Goal: Complete application form: Complete application form

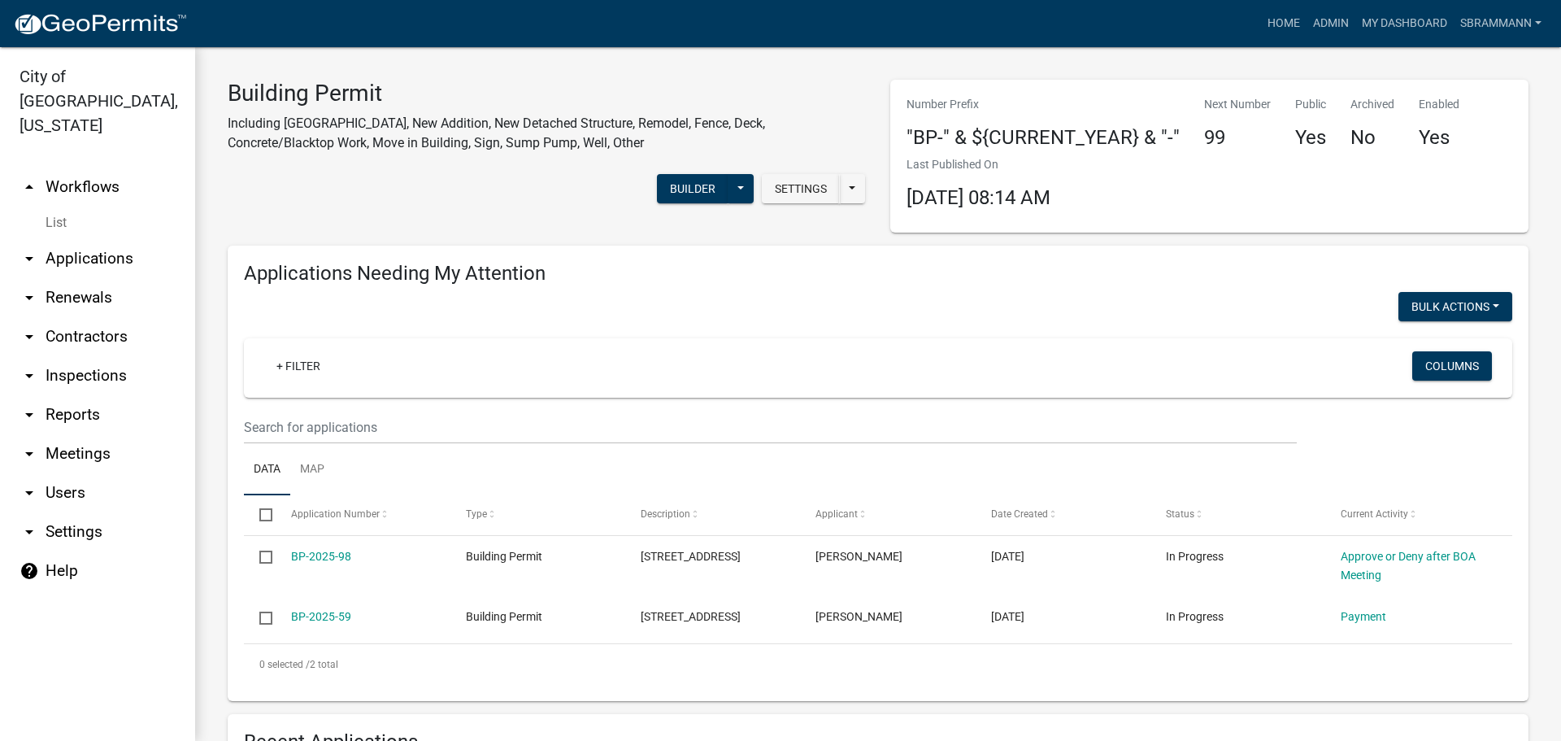
select select "3: 100"
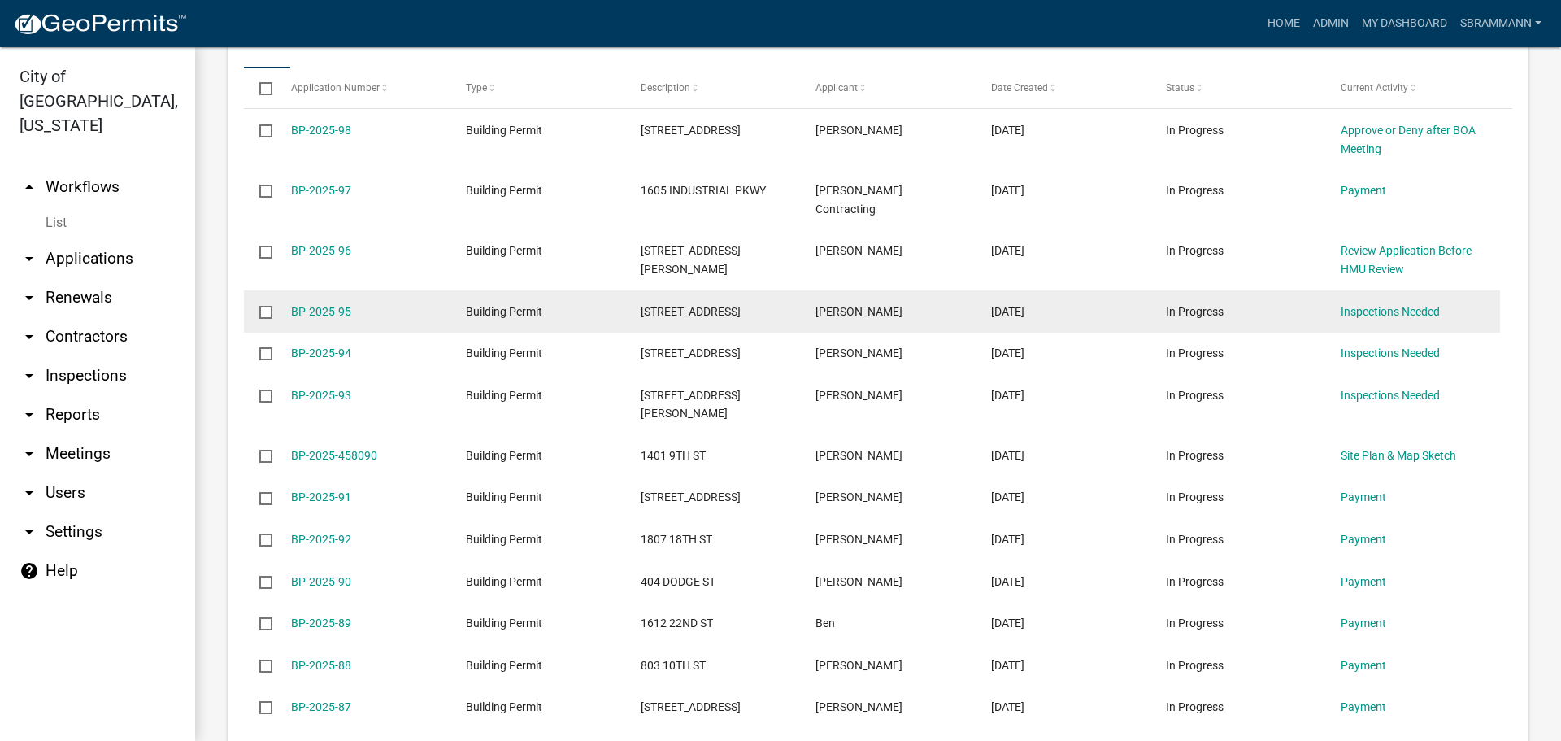
scroll to position [325, 0]
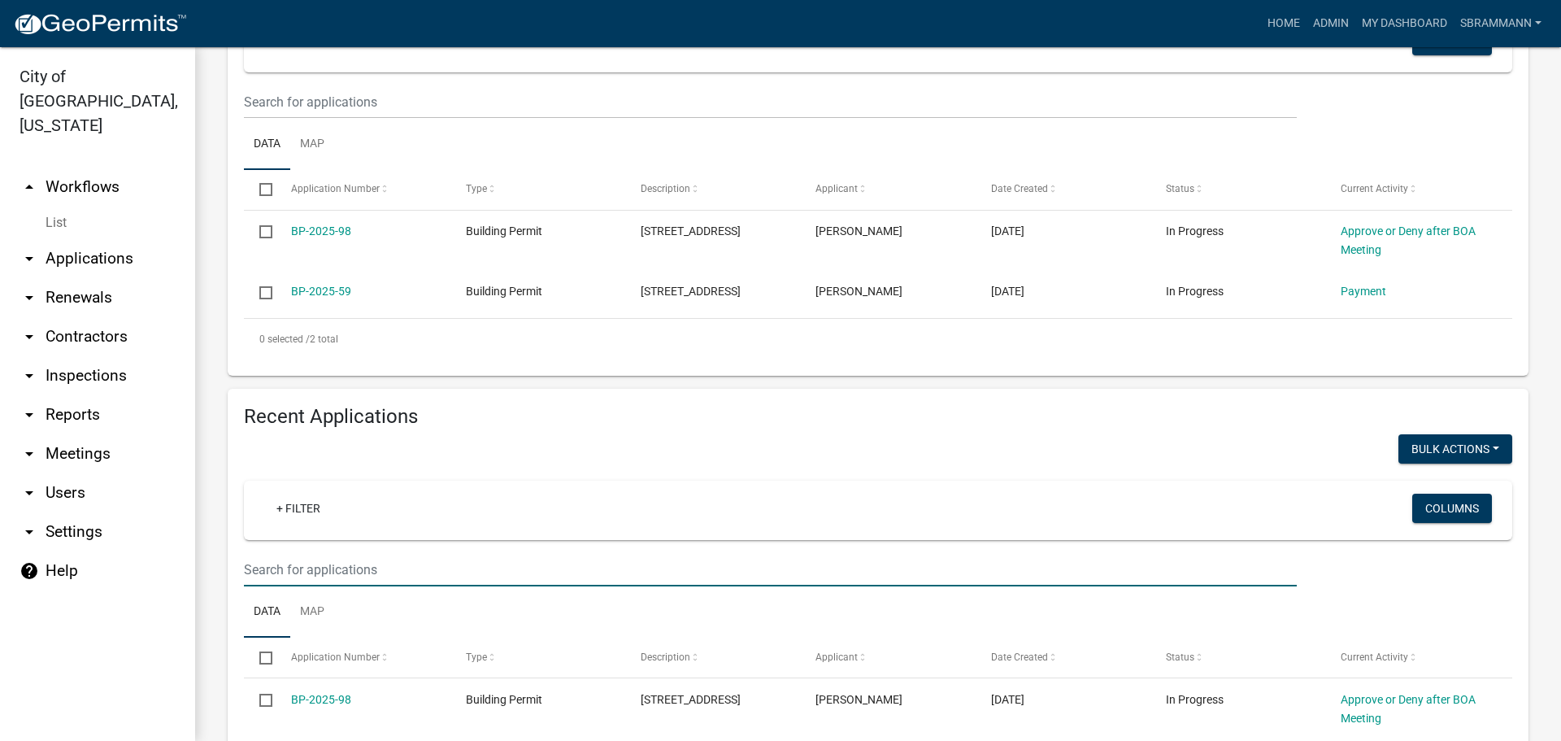
click at [280, 119] on input "text" at bounding box center [770, 101] width 1053 height 33
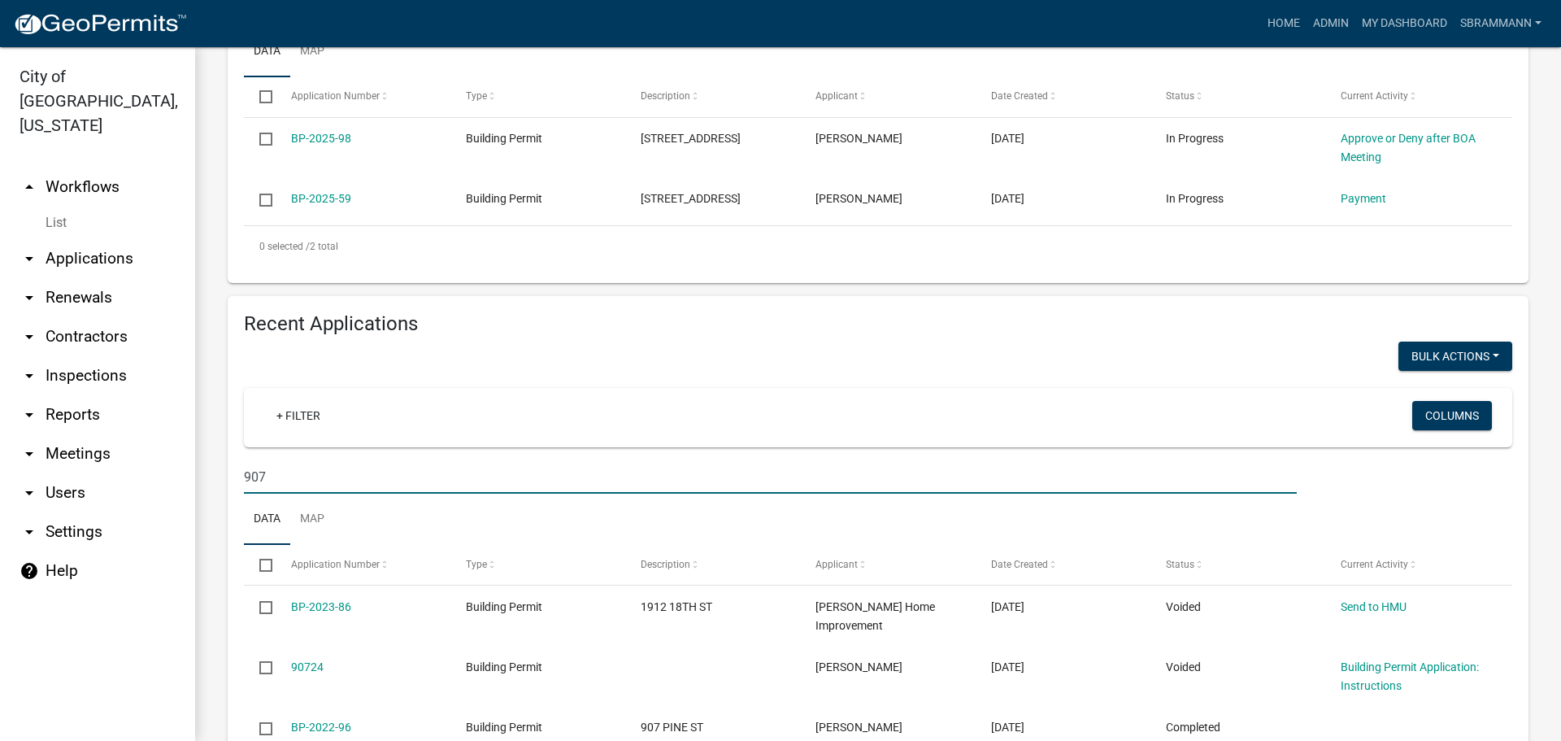
scroll to position [406, 0]
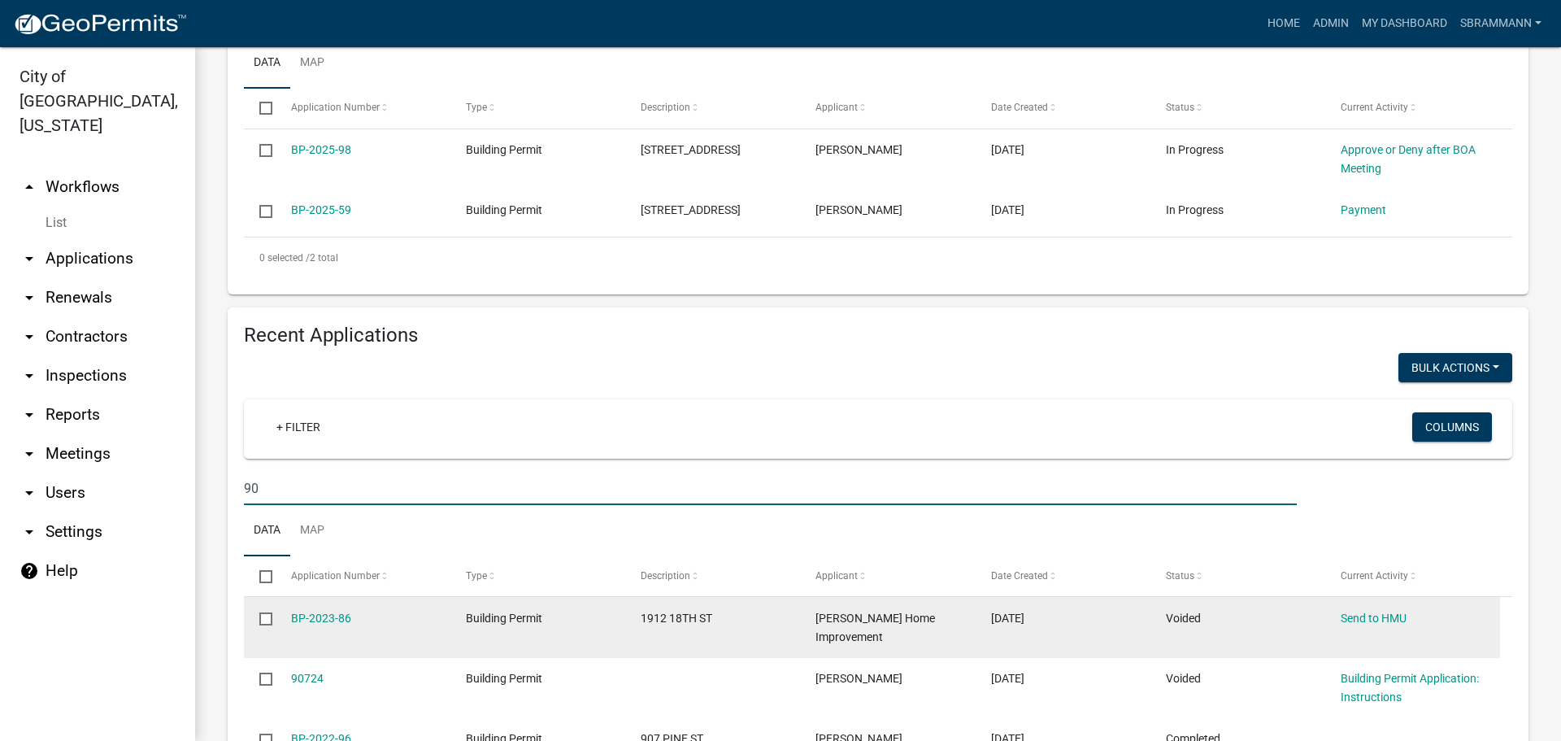
type input "9"
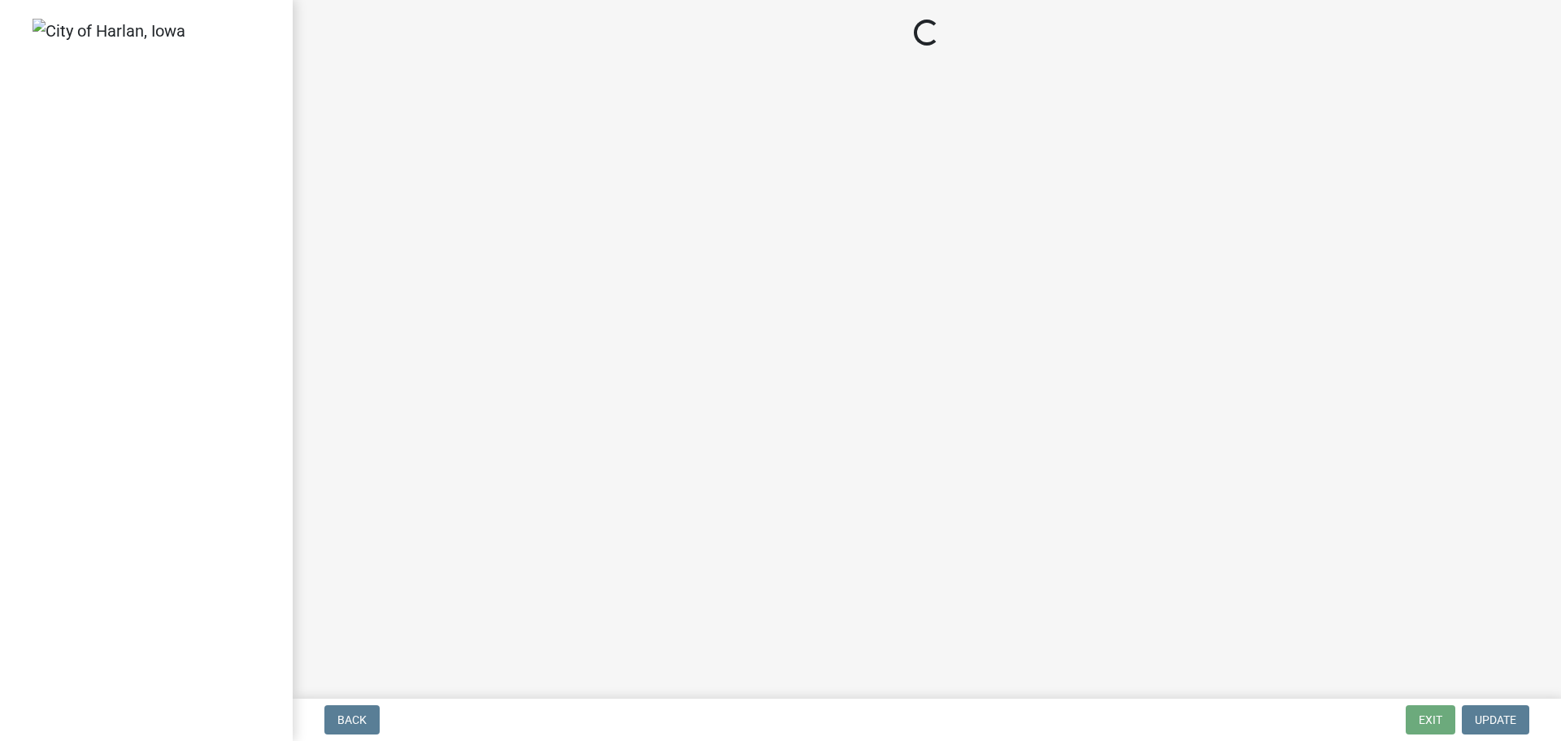
select select "3: 3"
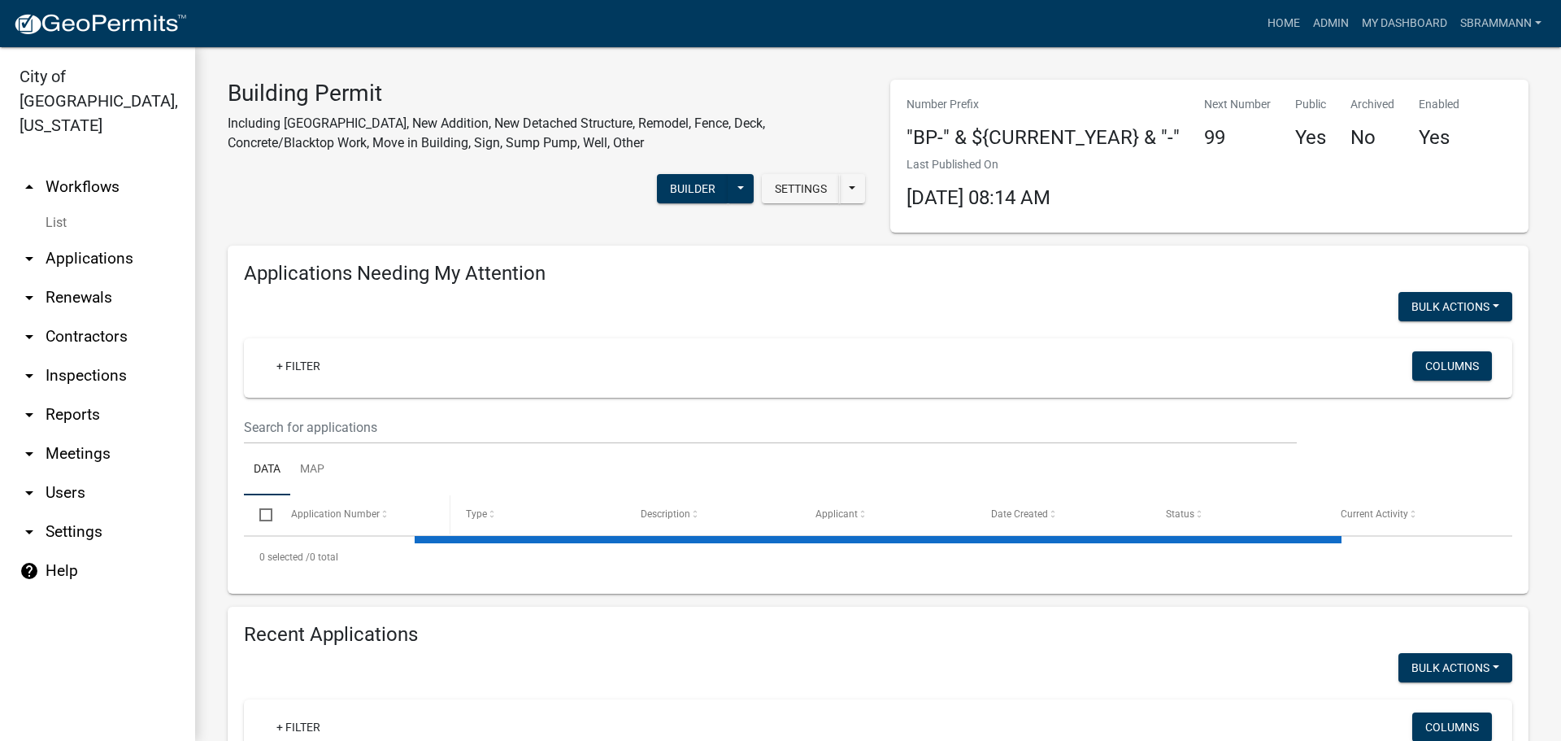
select select "3: 100"
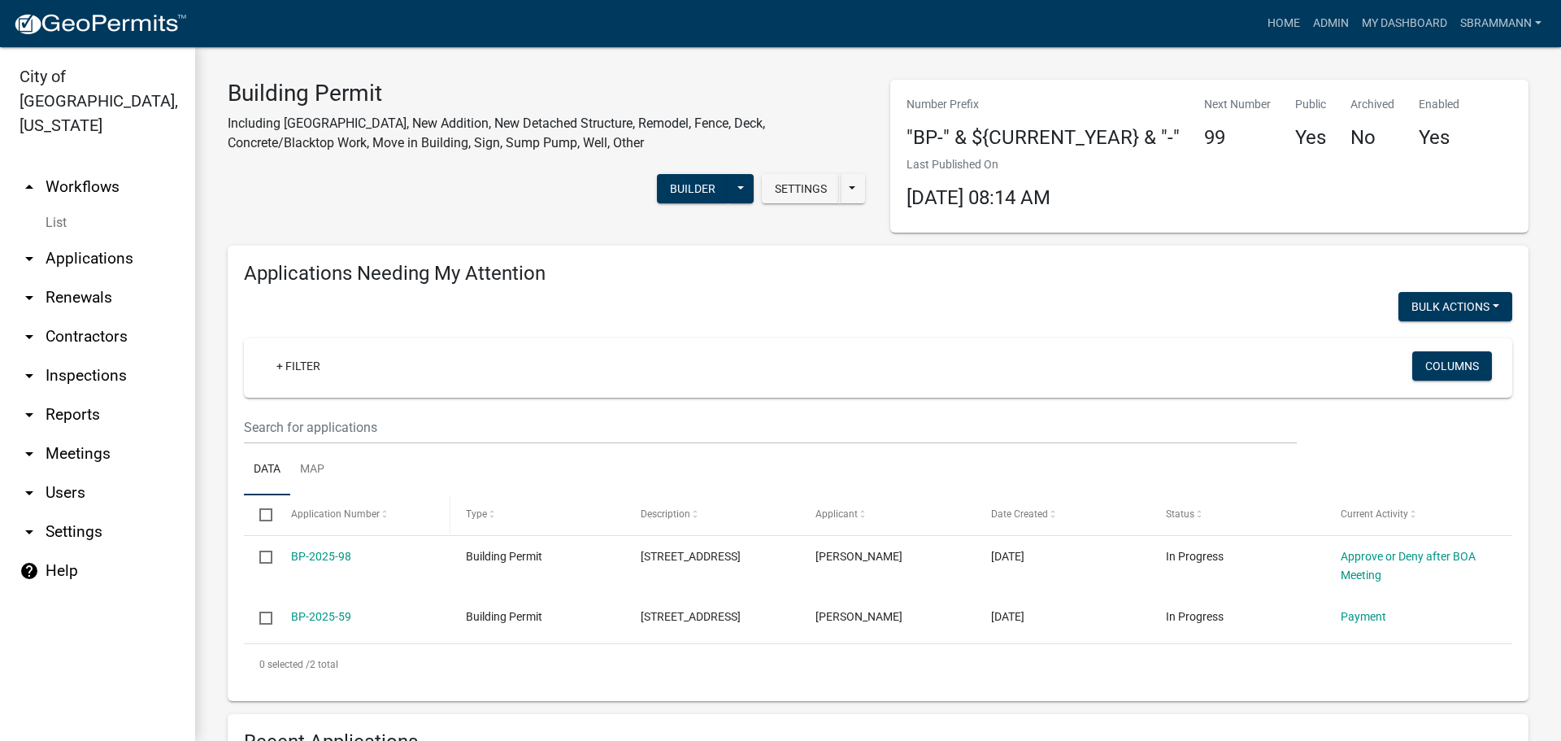
scroll to position [325, 0]
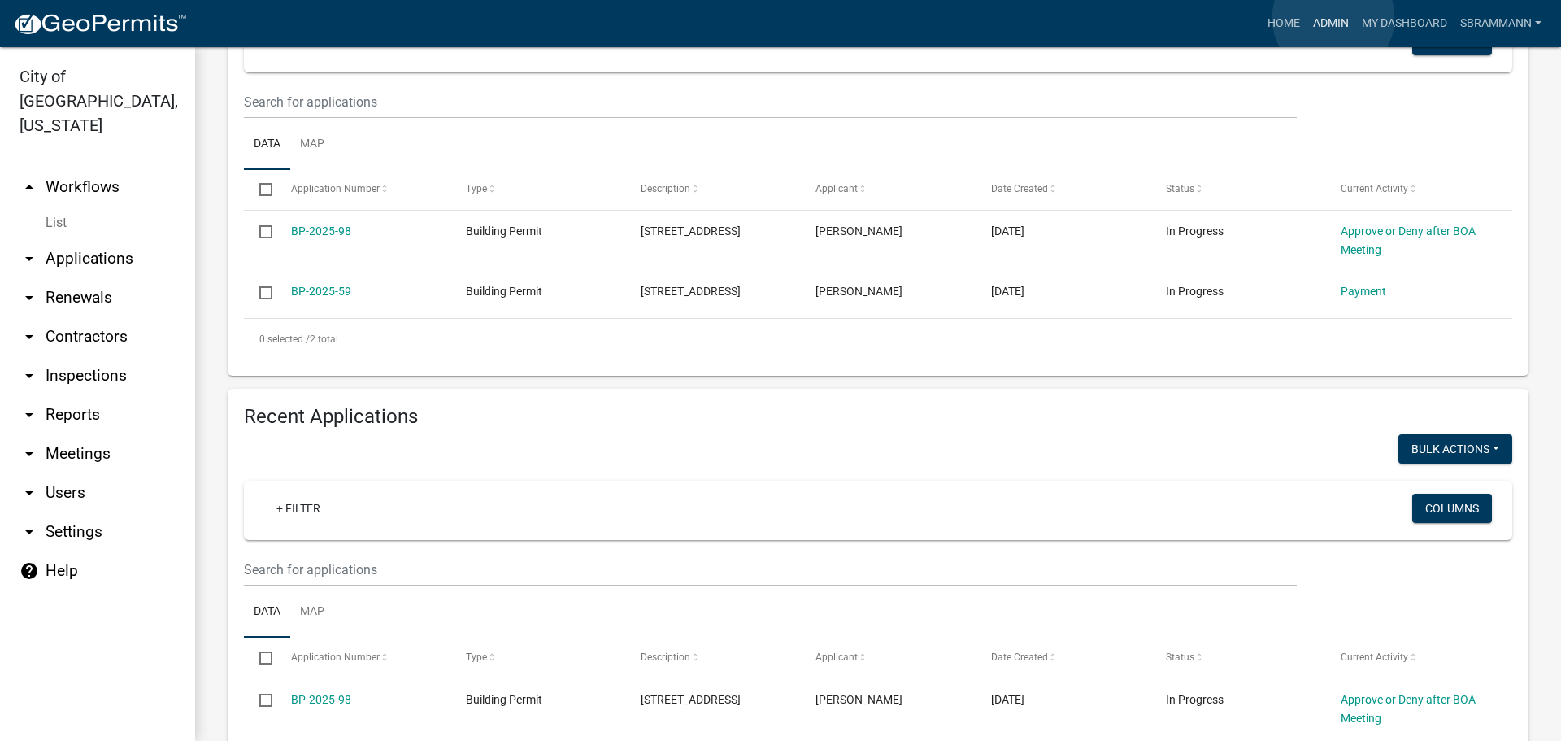
click at [1333, 18] on link "Admin" at bounding box center [1330, 23] width 49 height 31
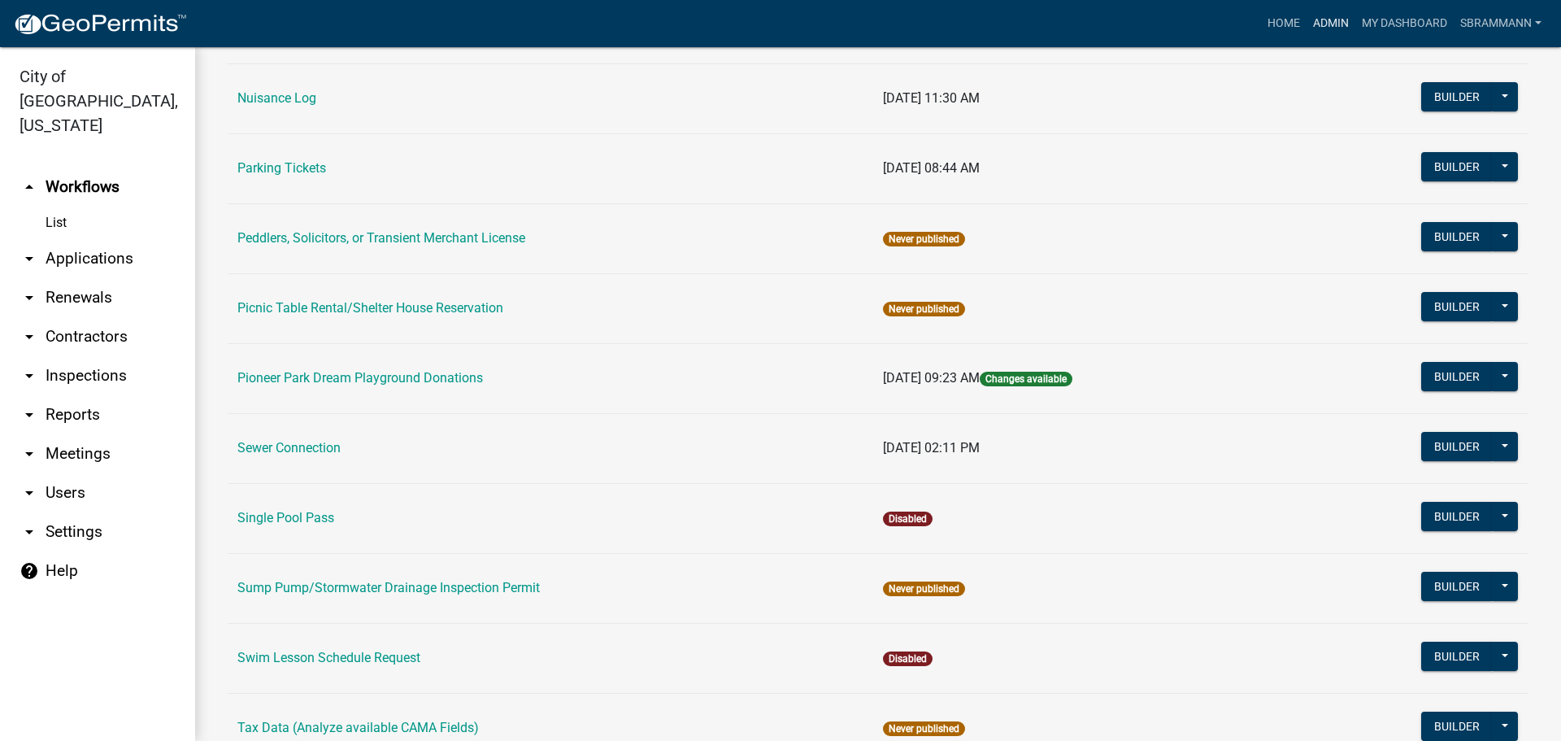
scroll to position [1124, 0]
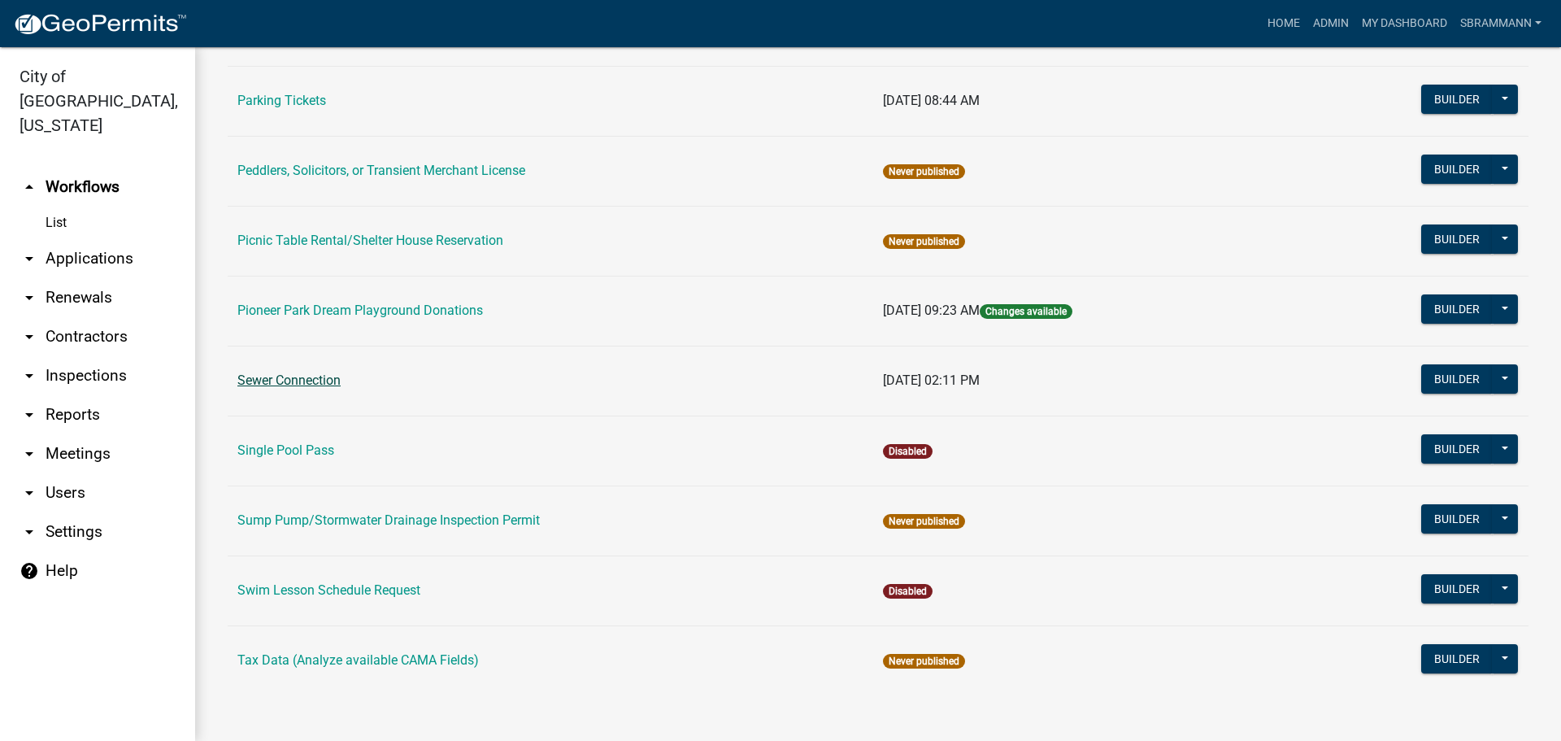
click at [284, 383] on link "Sewer Connection" at bounding box center [288, 379] width 103 height 15
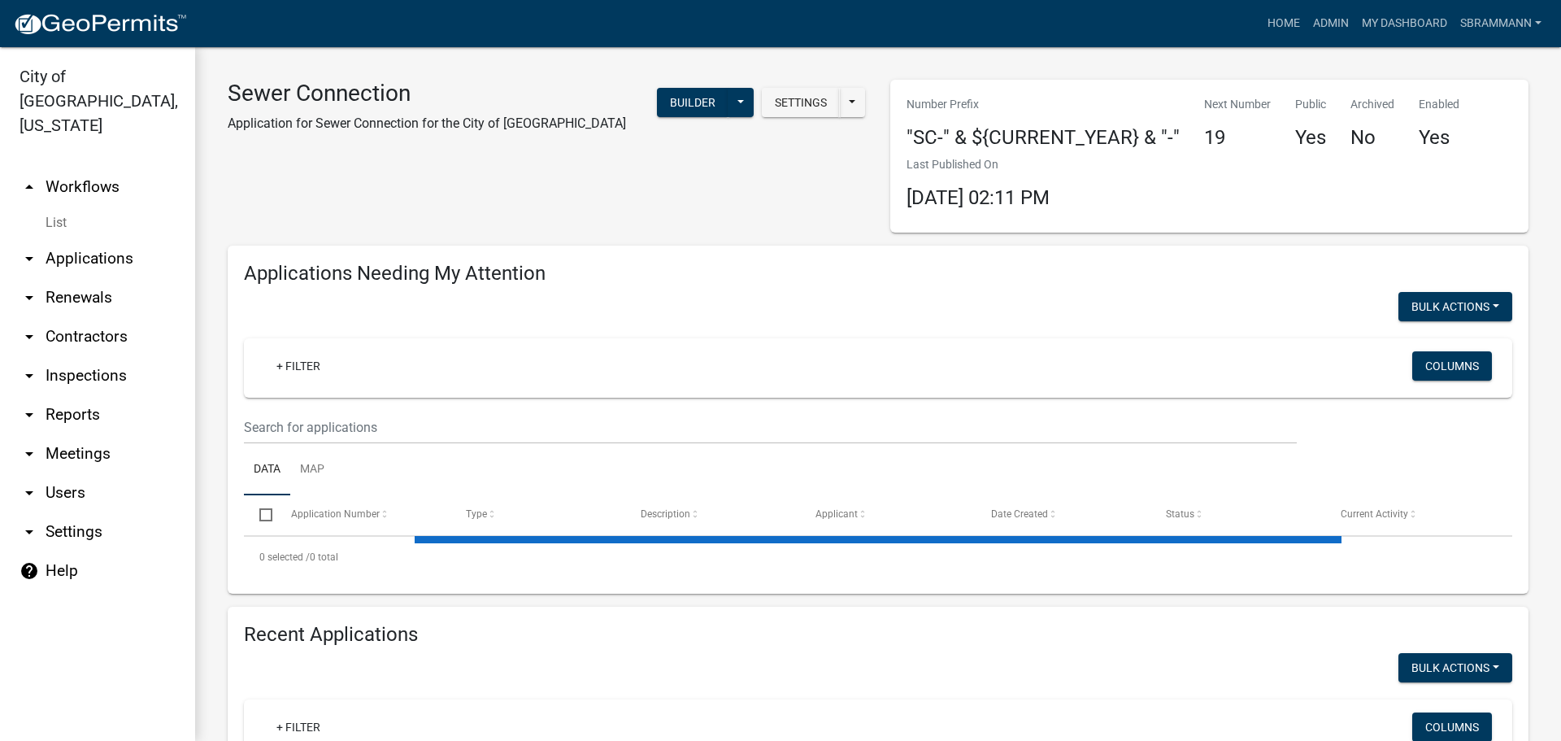
select select "3: 100"
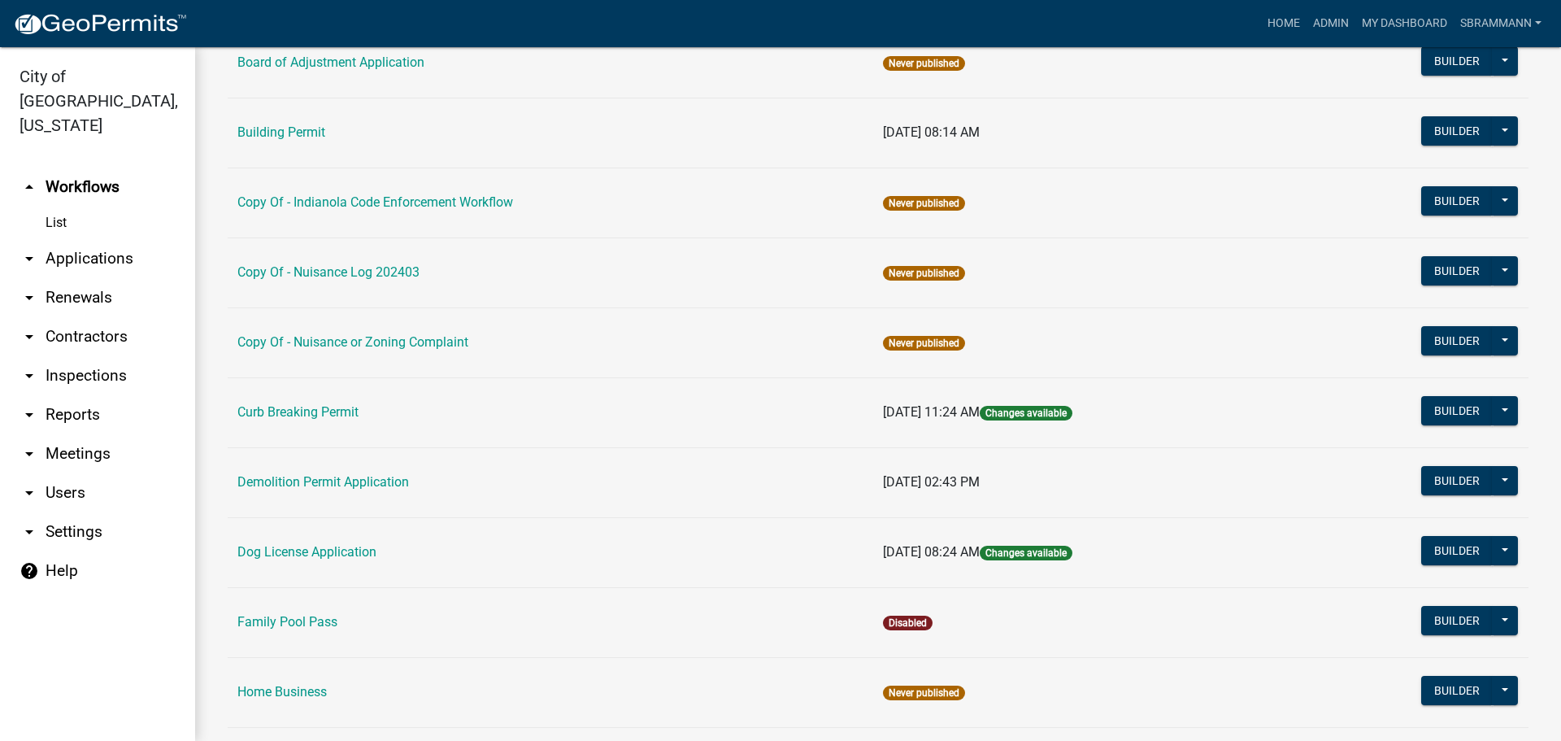
scroll to position [325, 0]
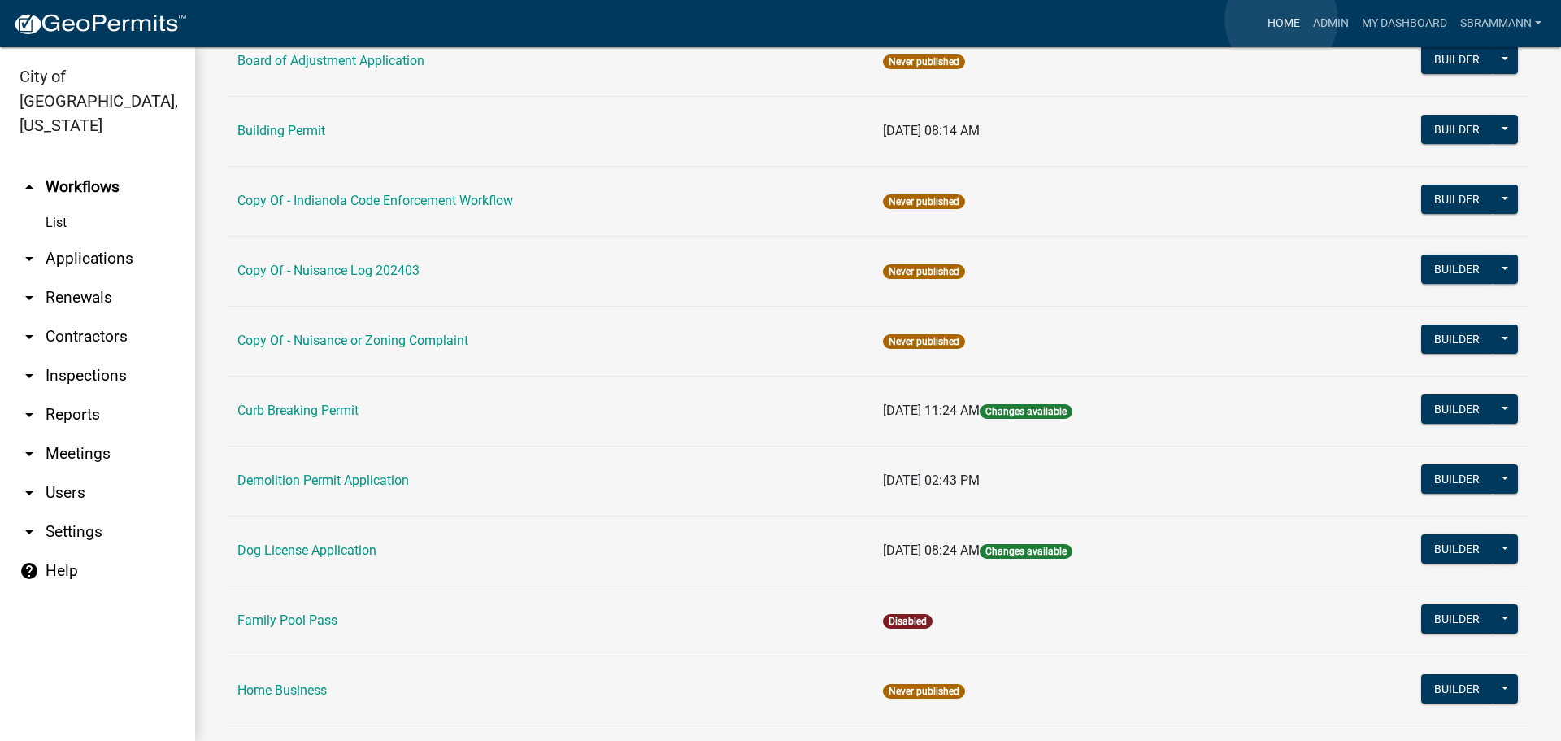
click at [1281, 20] on link "Home" at bounding box center [1284, 23] width 46 height 31
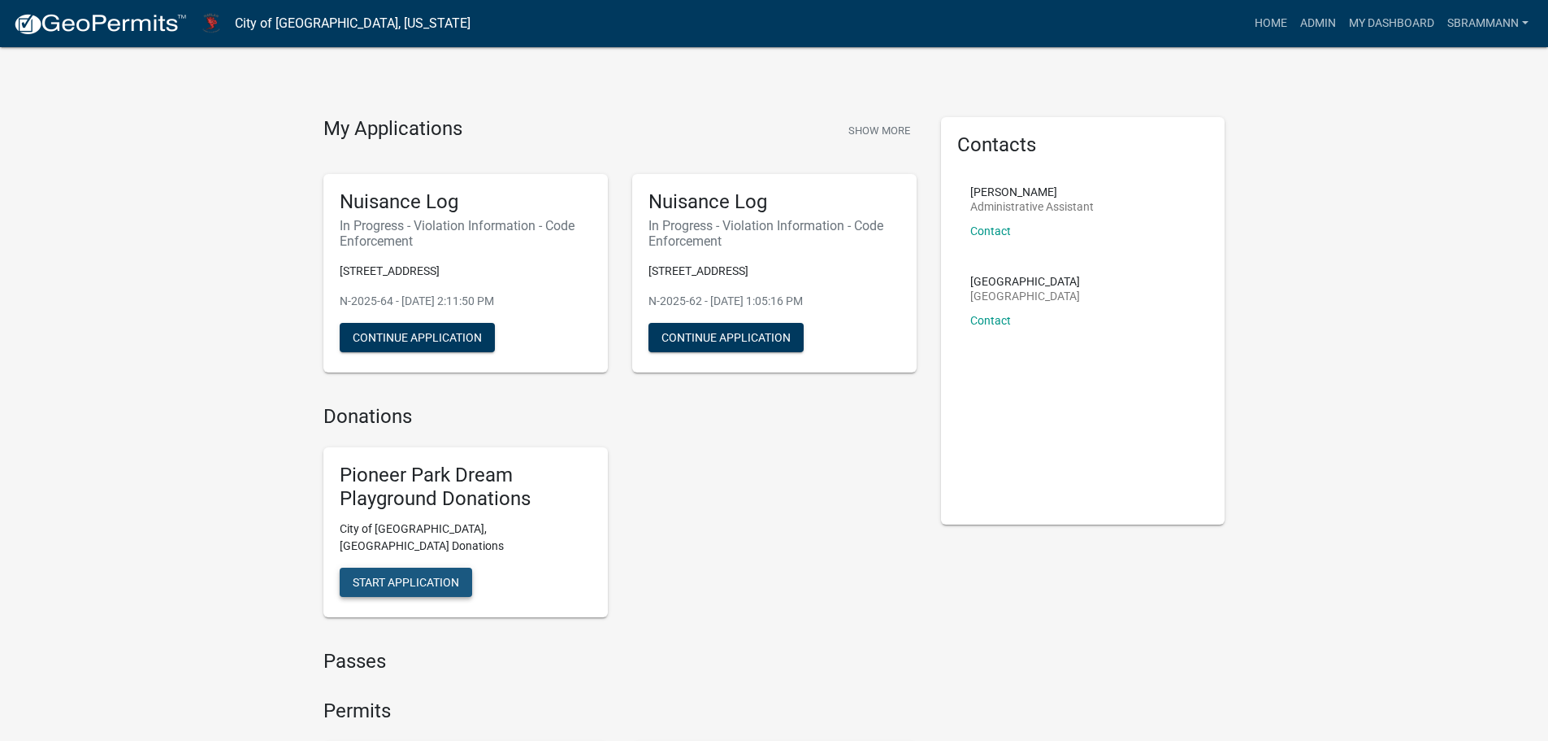
click at [419, 575] on span "Start Application" at bounding box center [406, 581] width 106 height 13
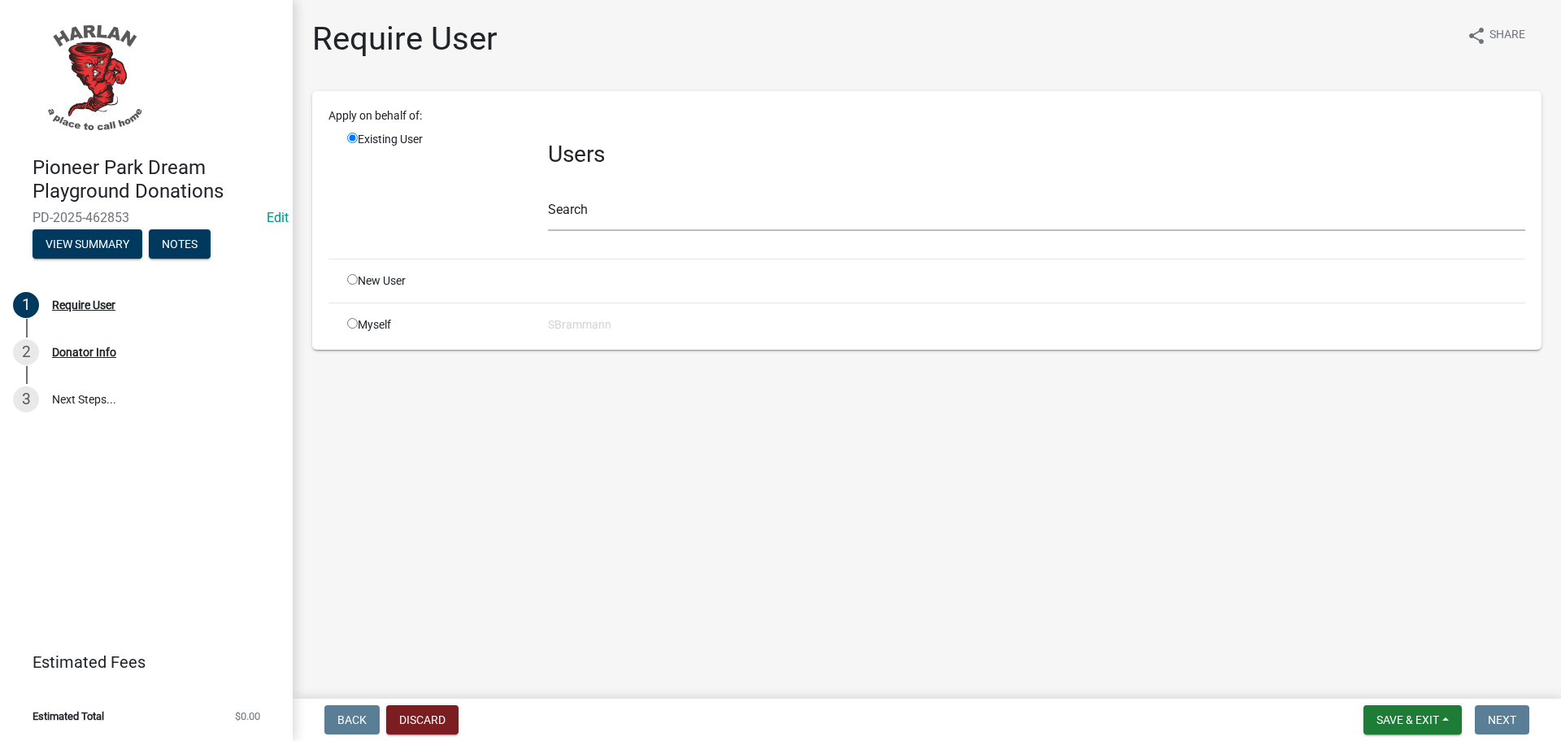
click at [353, 323] on input "radio" at bounding box center [352, 323] width 11 height 11
radio input "true"
radio input "false"
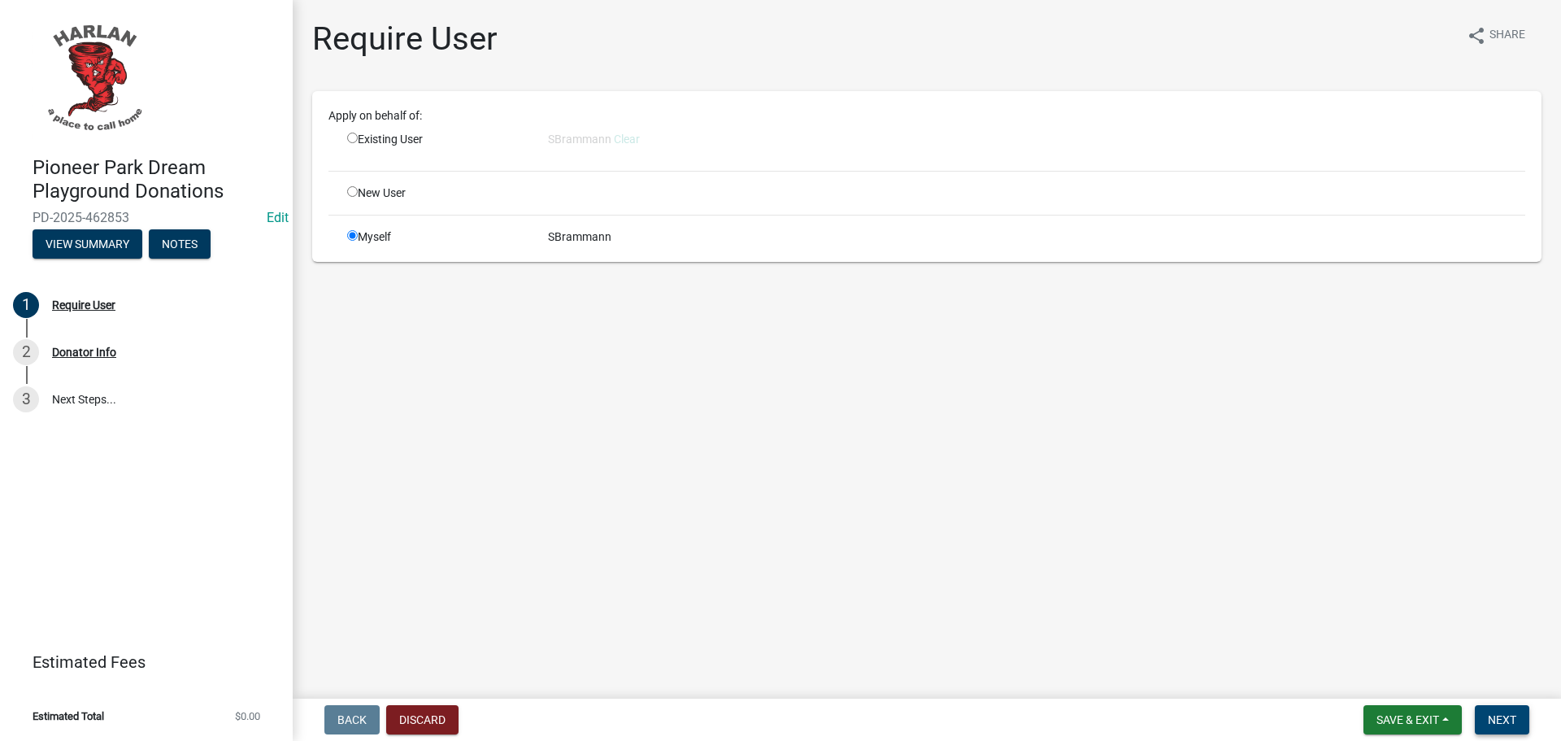
click at [1513, 714] on span "Next" at bounding box center [1502, 719] width 28 height 13
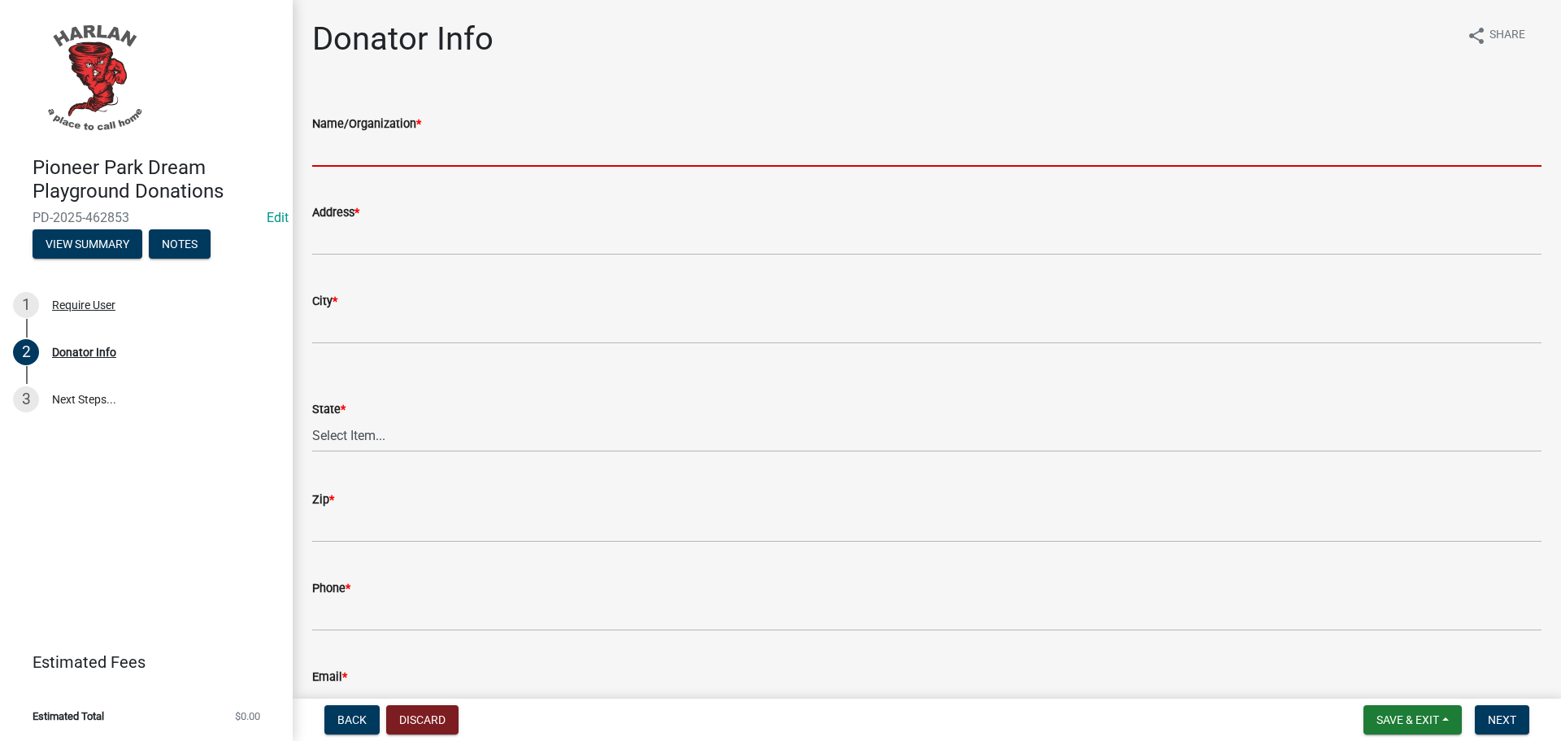
click at [362, 146] on input "Name/Organization *" at bounding box center [926, 149] width 1229 height 33
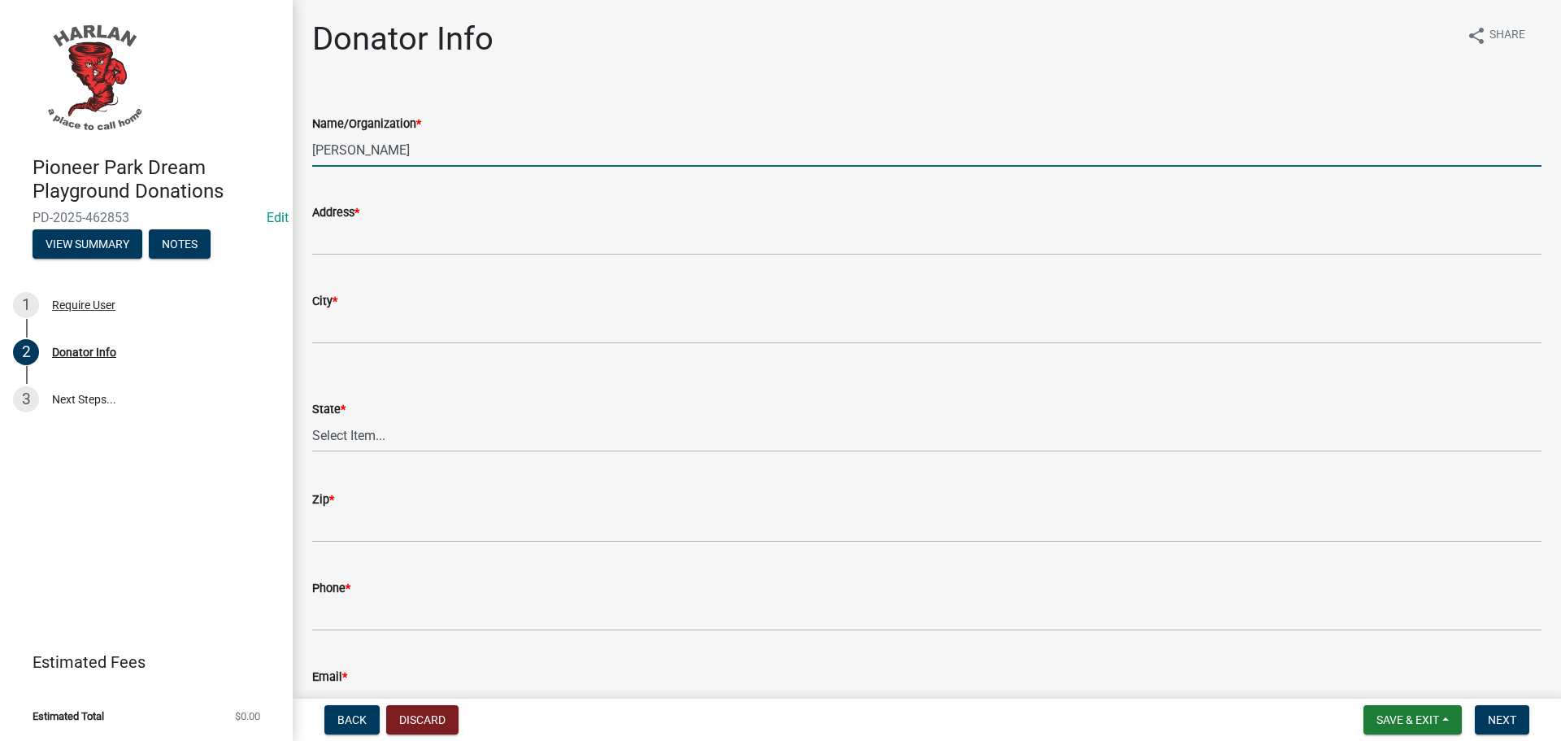
type input "[PERSON_NAME]"
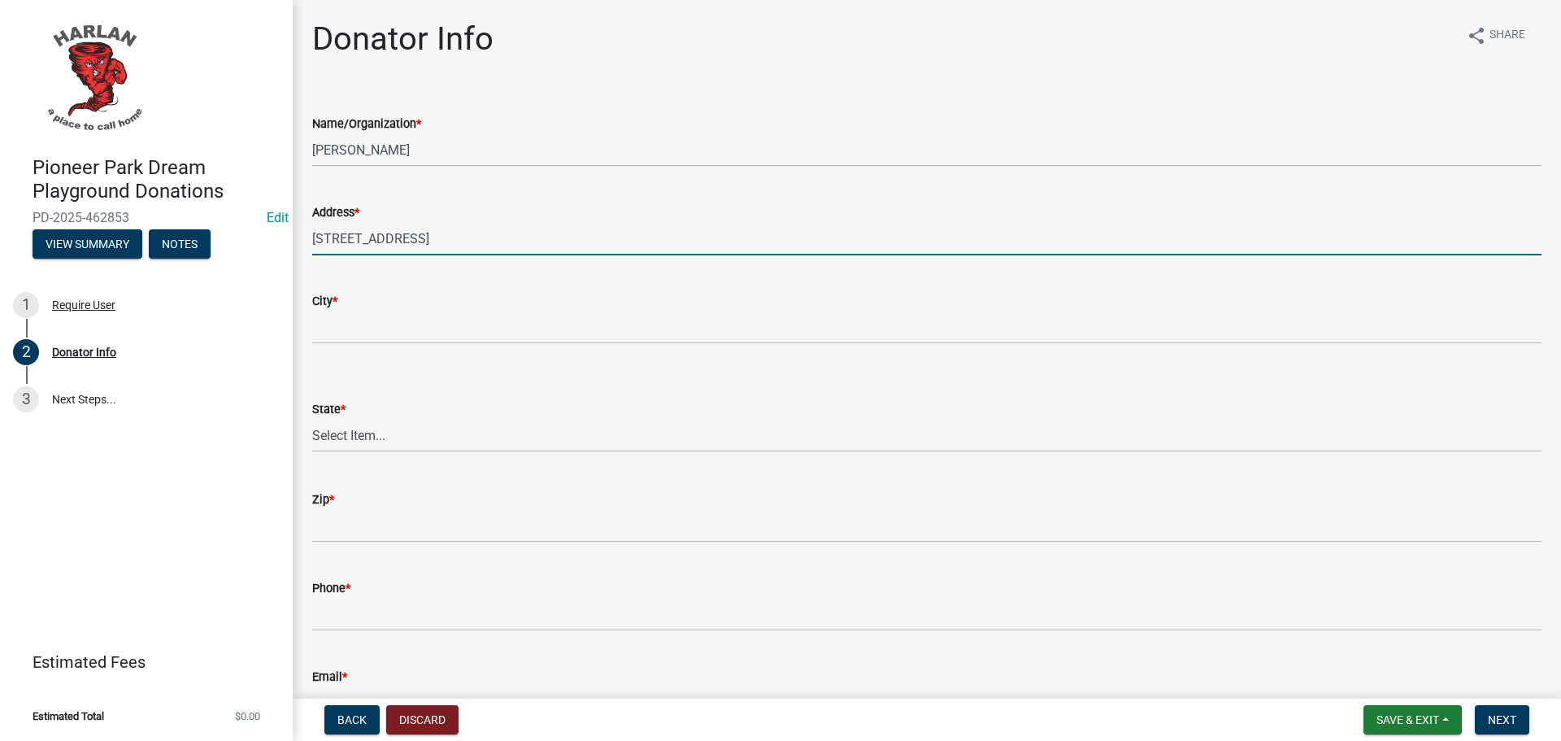
type input "[STREET_ADDRESS]"
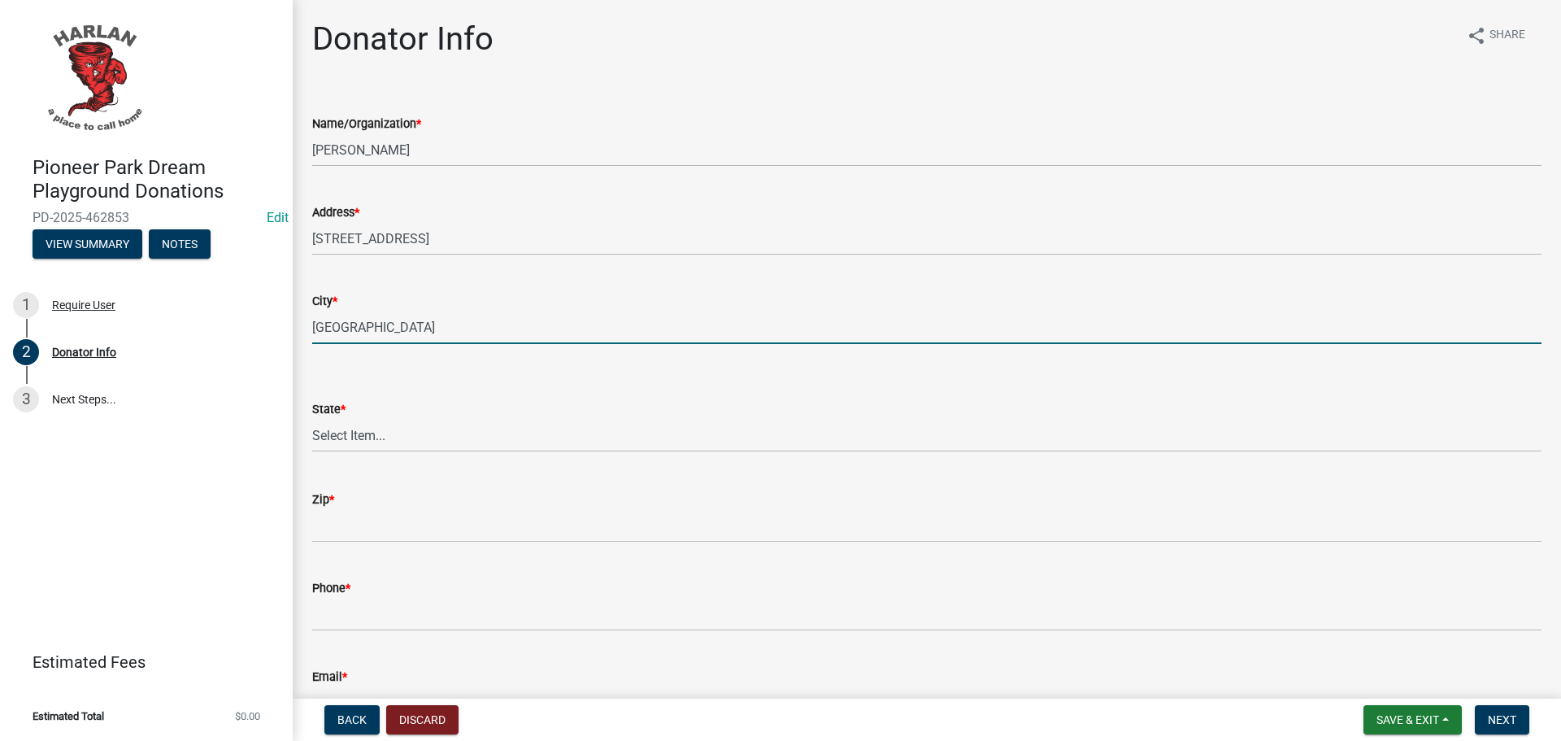
type input "[GEOGRAPHIC_DATA]"
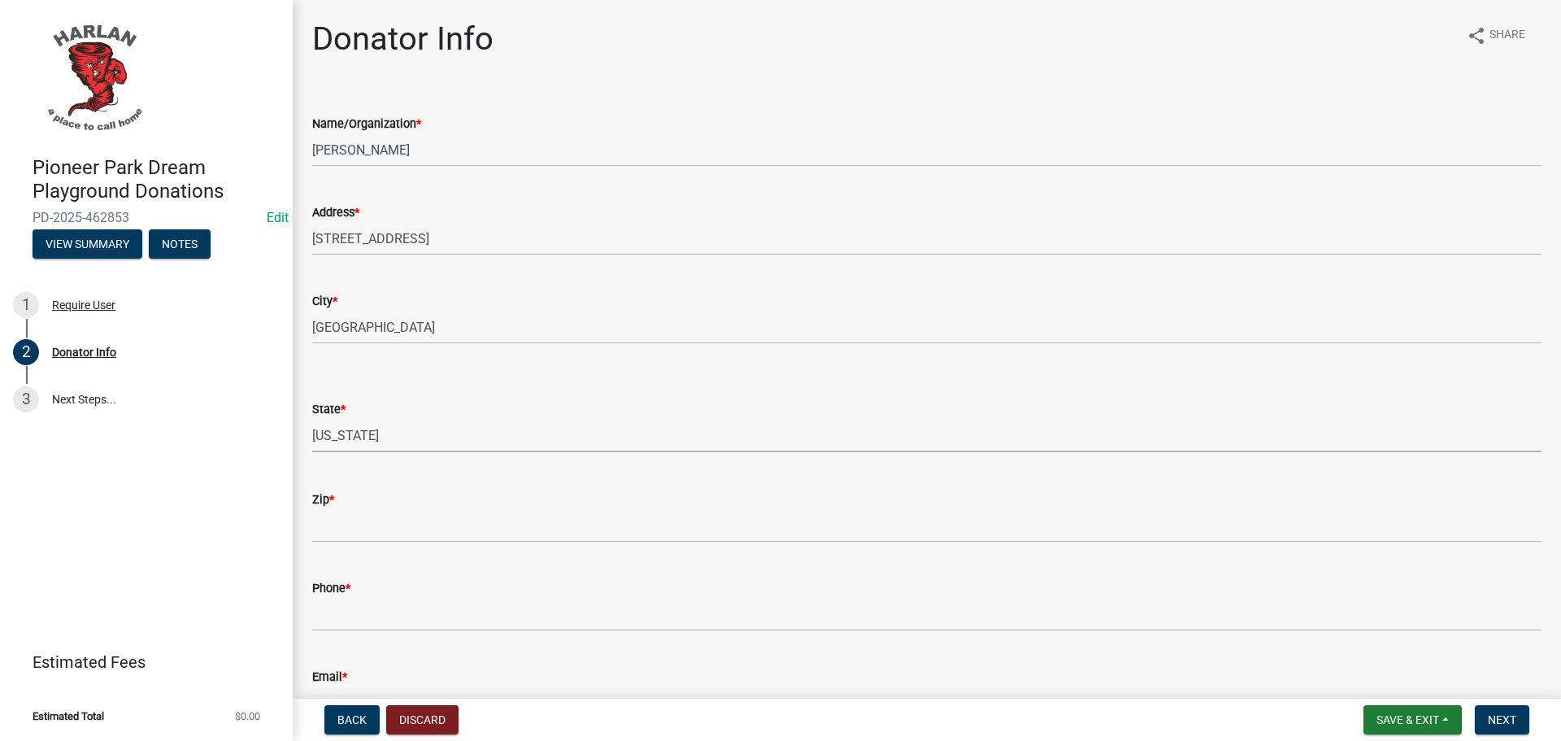
select select "IA"
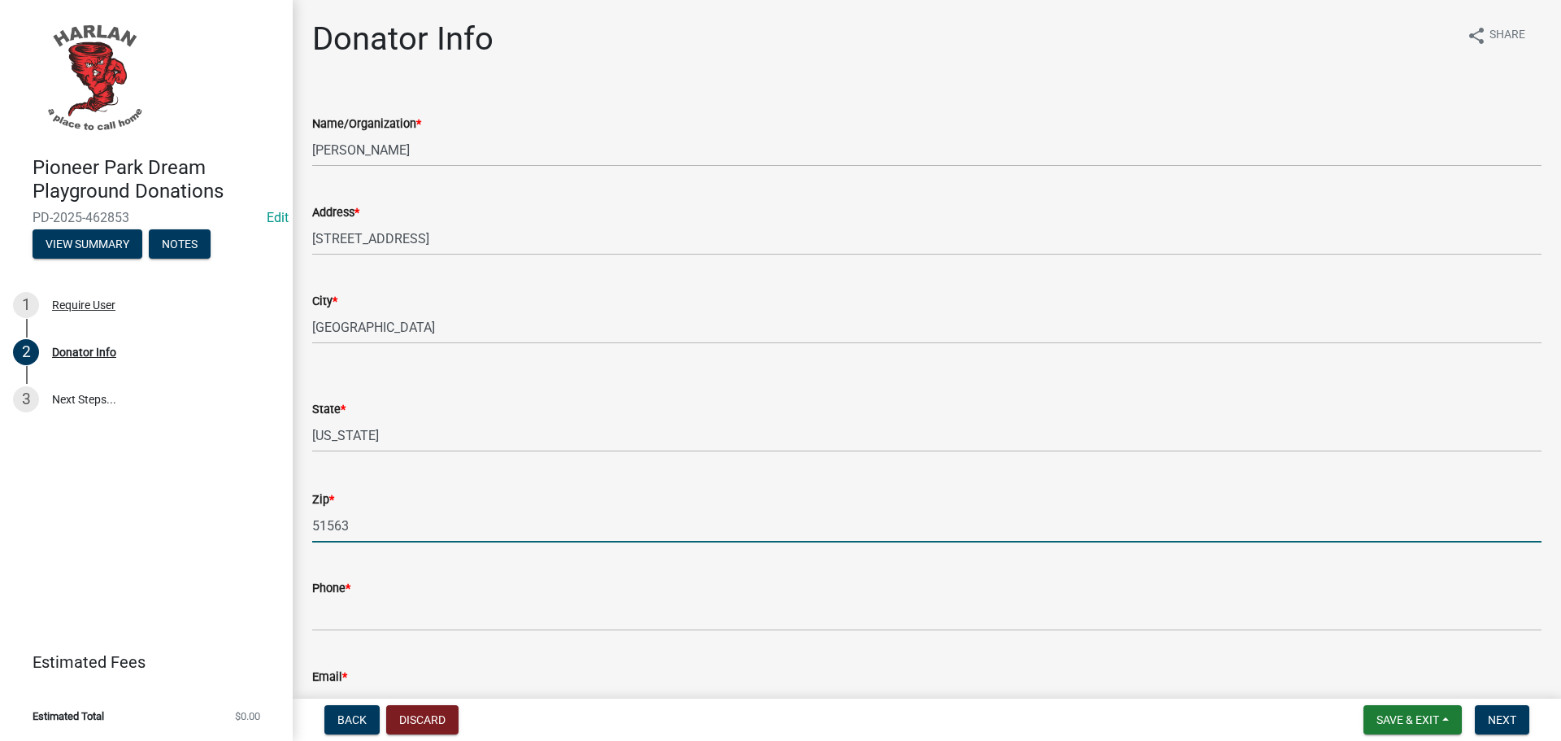
type input "51563"
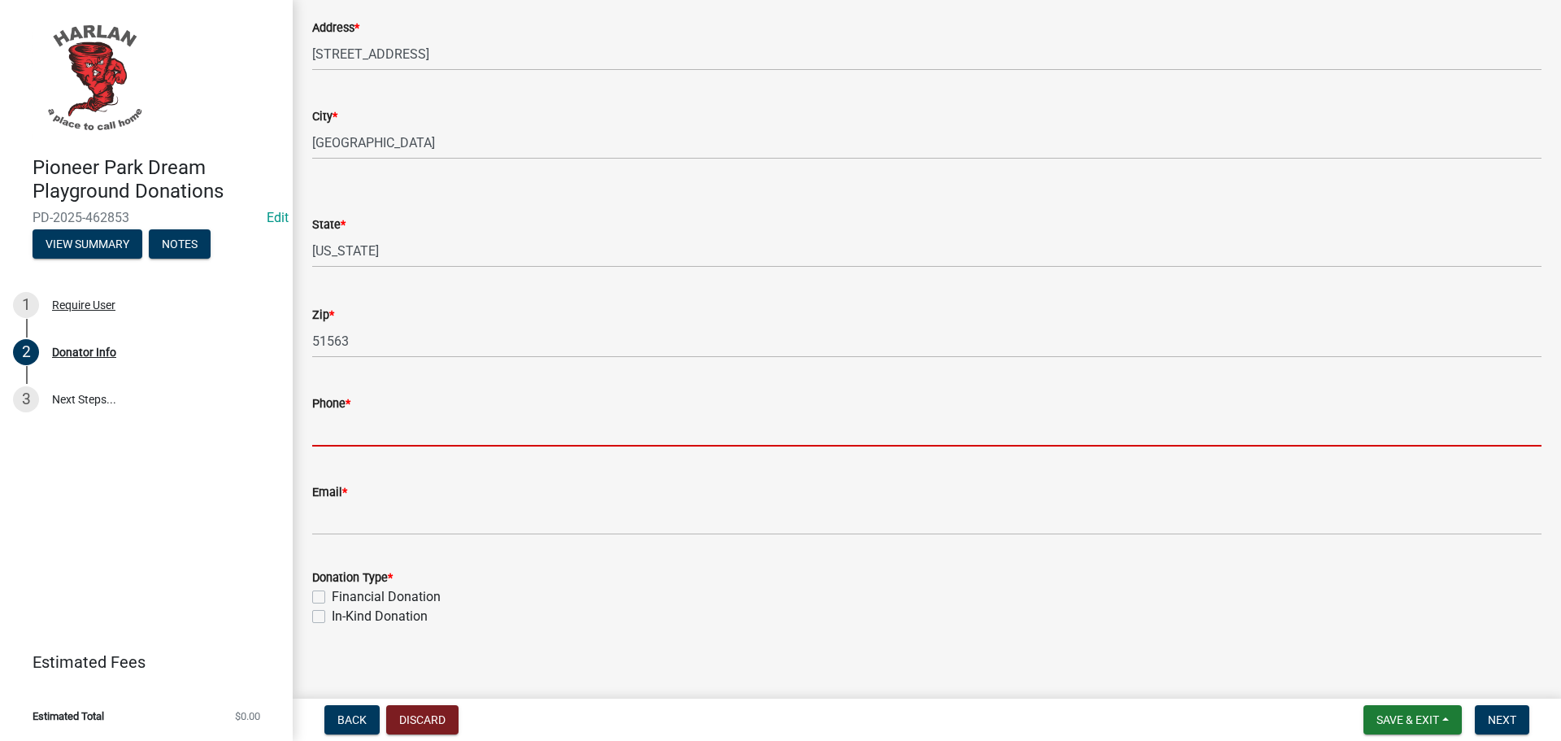
scroll to position [197, 0]
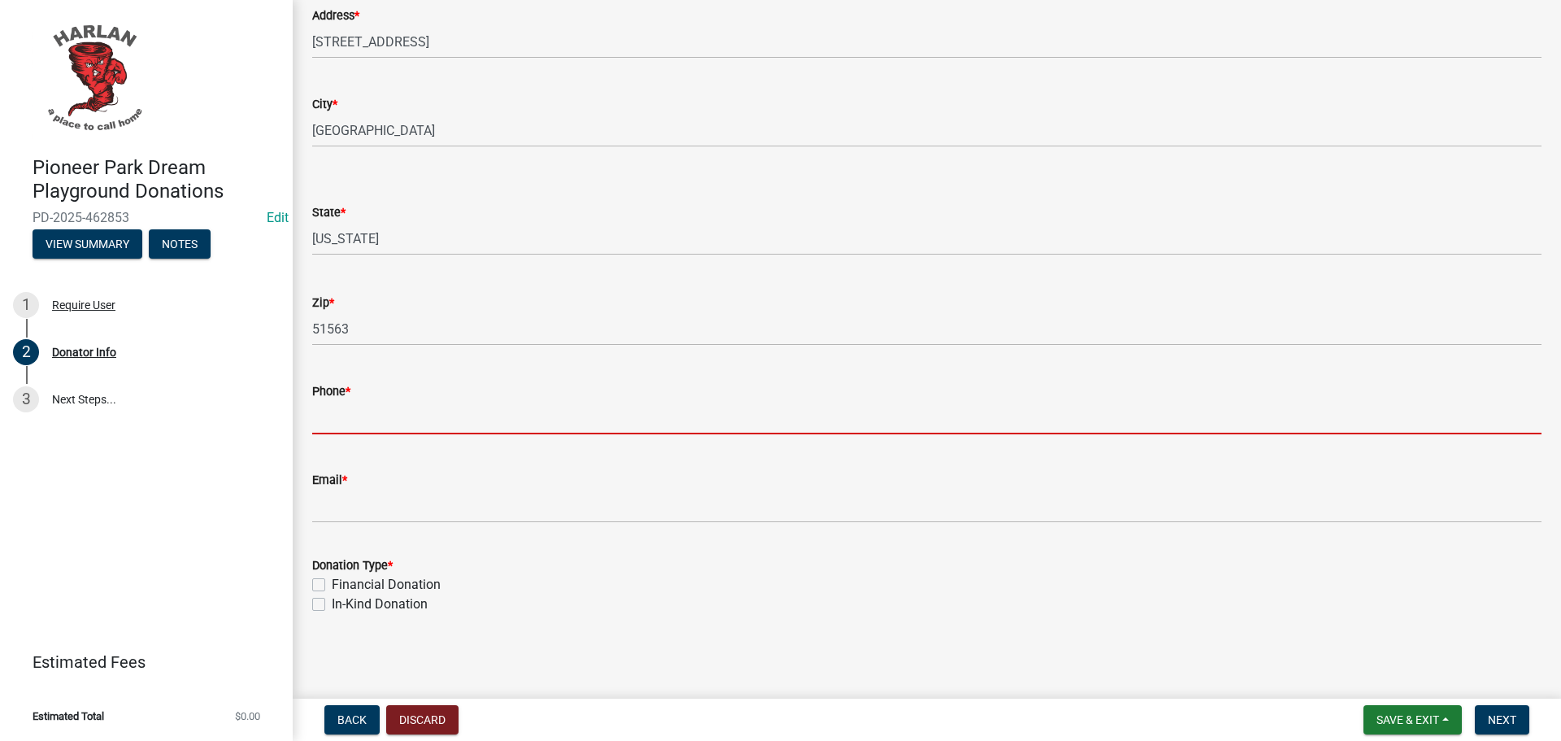
click at [370, 421] on input "Phone *" at bounding box center [926, 417] width 1229 height 33
type input "7127555137"
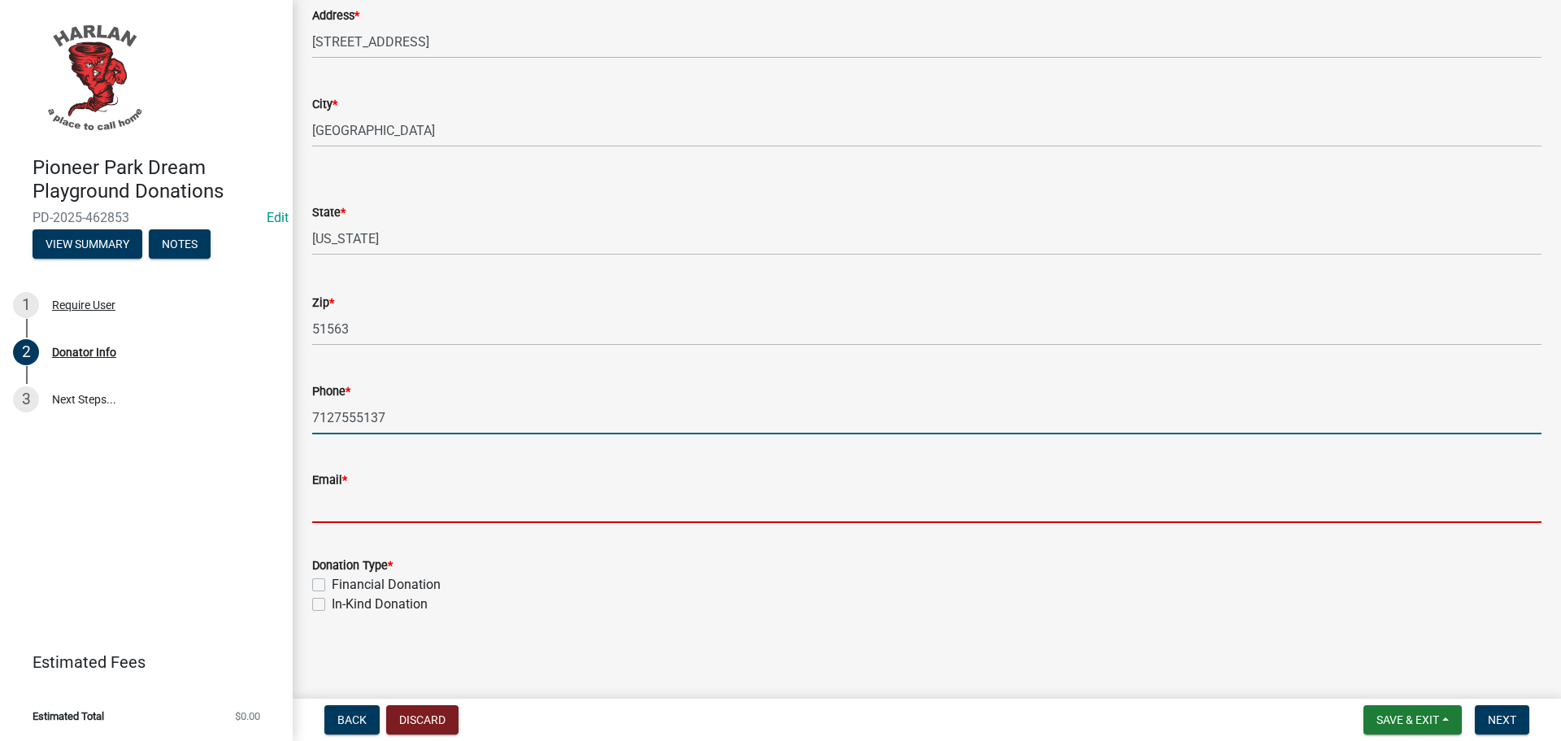
type input "[EMAIL_ADDRESS][DOMAIN_NAME]"
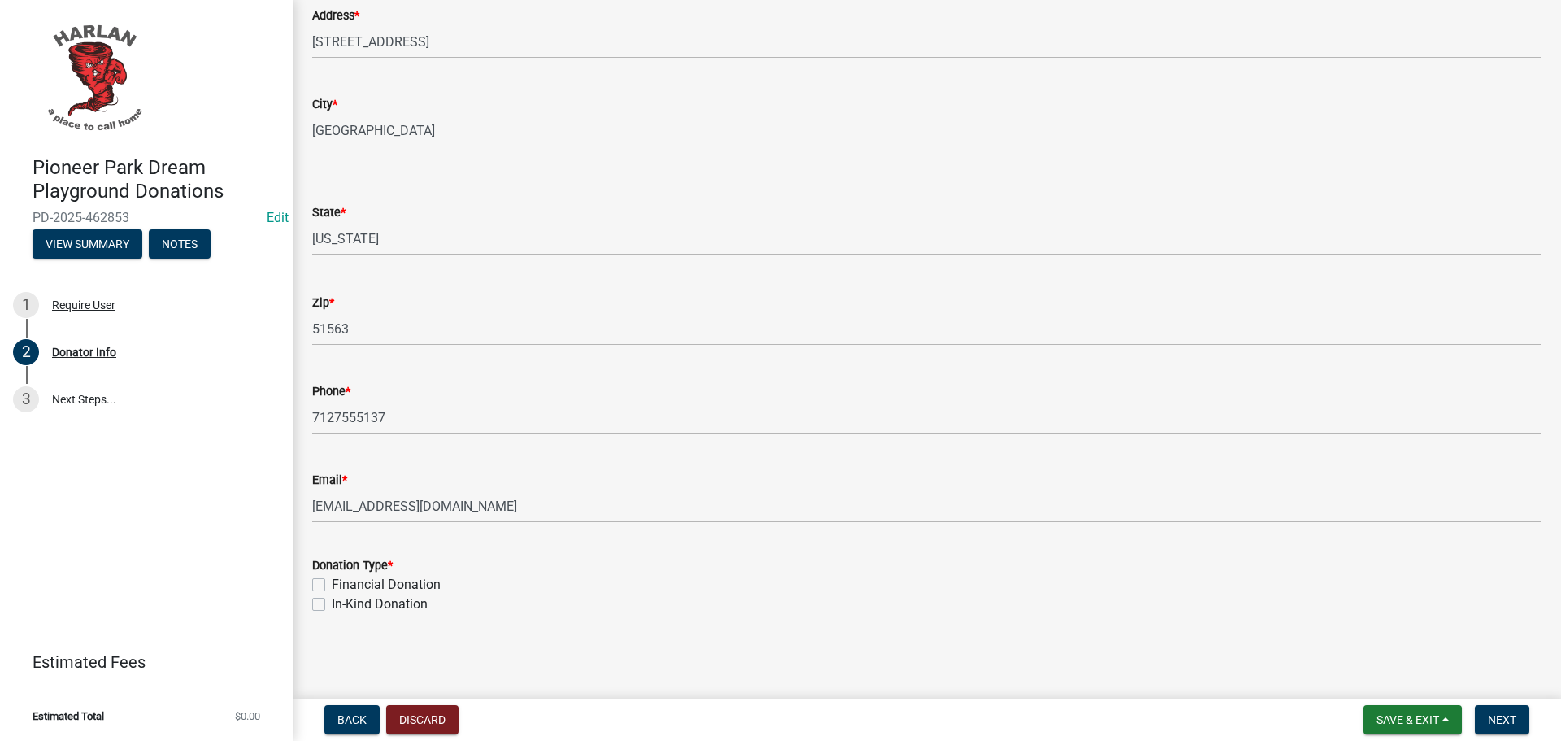
click at [332, 583] on label "Financial Donation" at bounding box center [386, 585] width 109 height 20
click at [332, 583] on input "Financial Donation" at bounding box center [337, 580] width 11 height 11
checkbox input "true"
checkbox input "false"
click at [1490, 723] on span "Next" at bounding box center [1502, 719] width 28 height 13
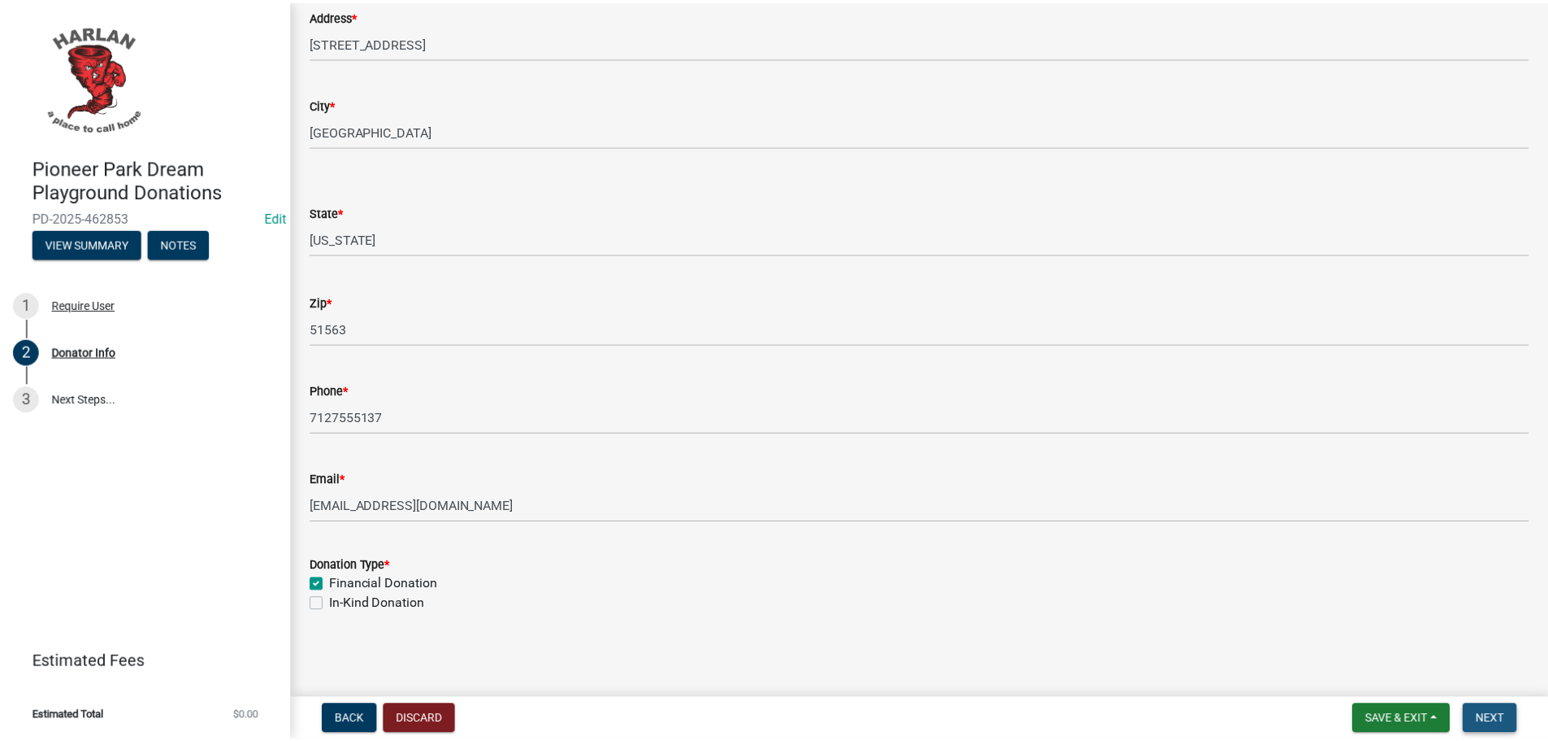
scroll to position [0, 0]
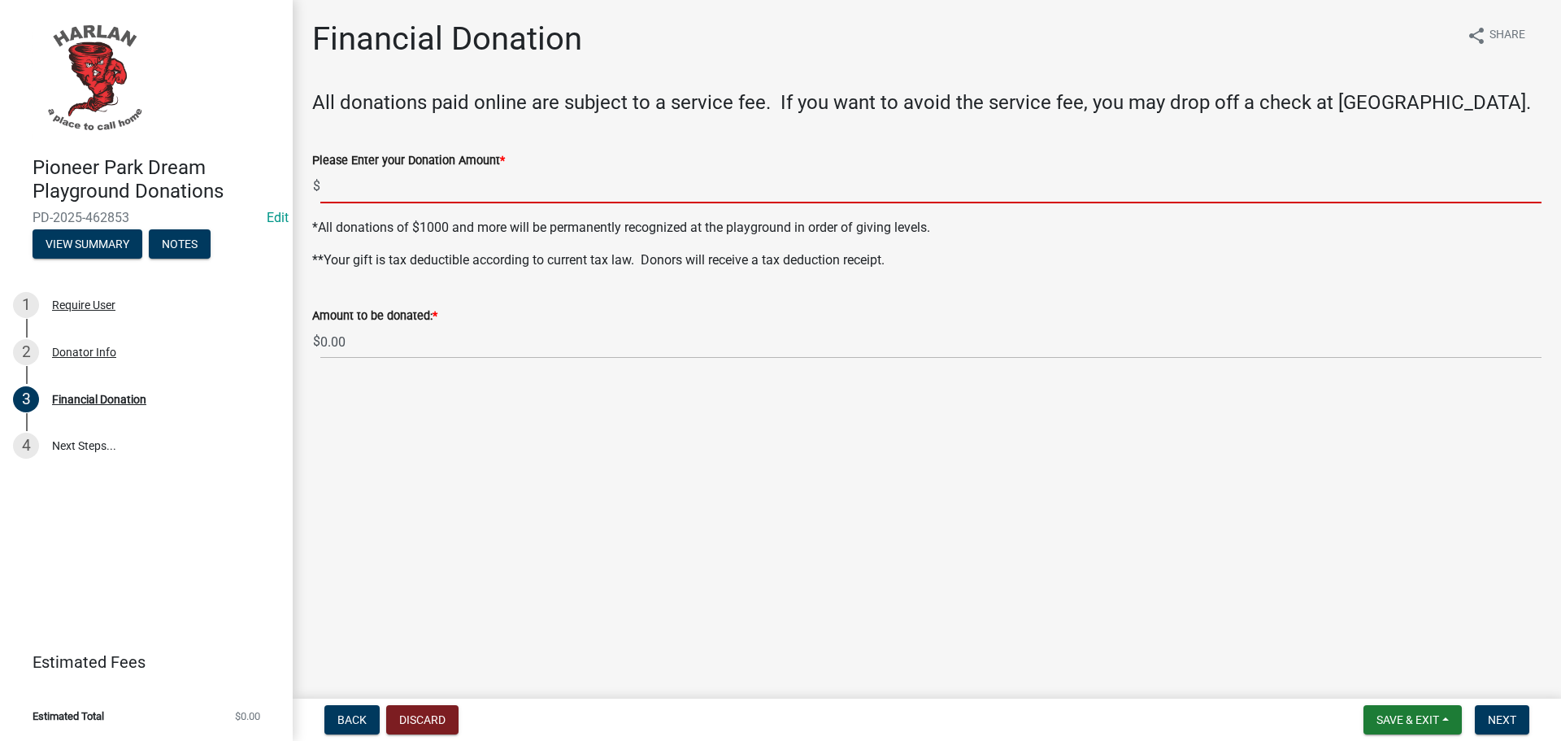
click at [354, 186] on input "text" at bounding box center [930, 186] width 1221 height 33
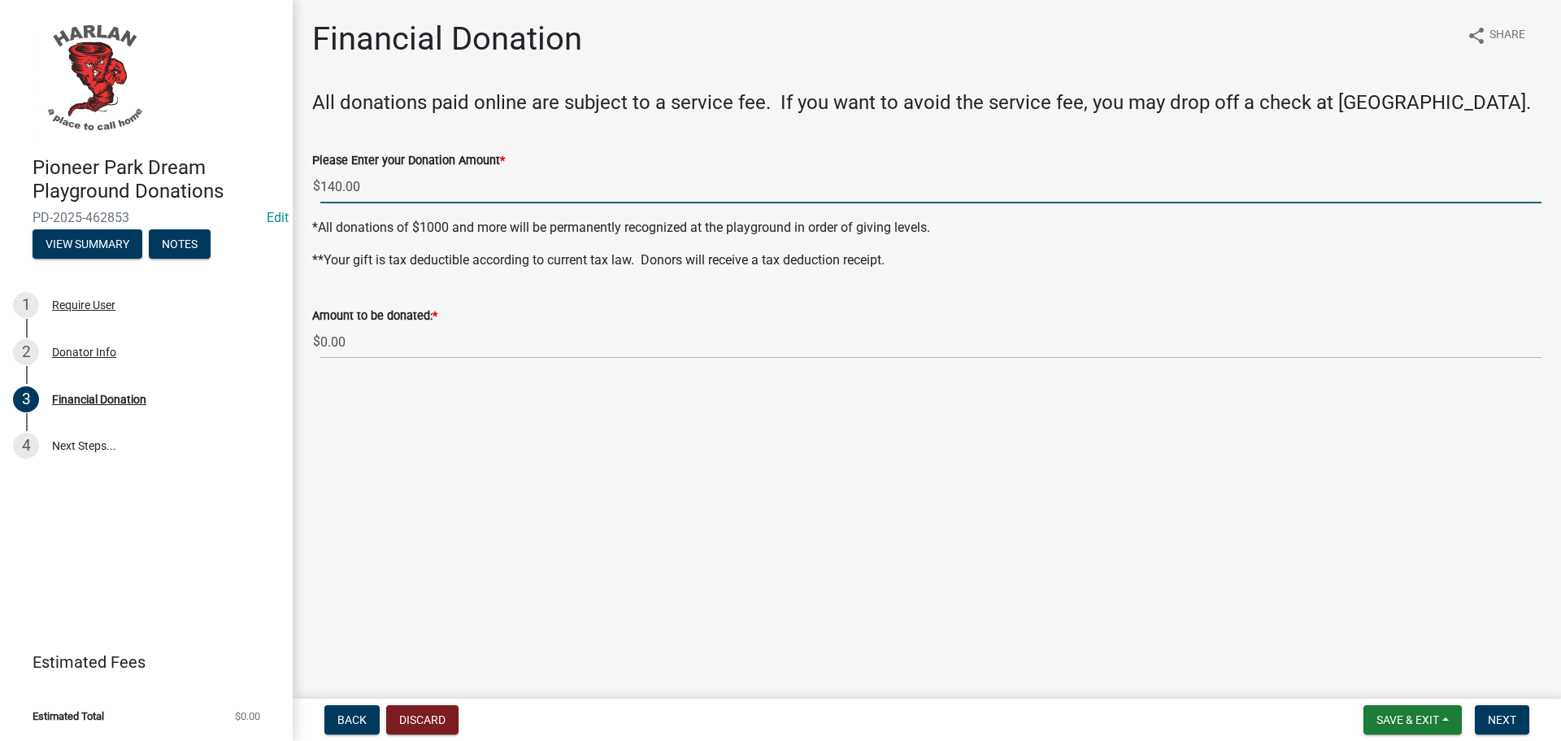
type input "140"
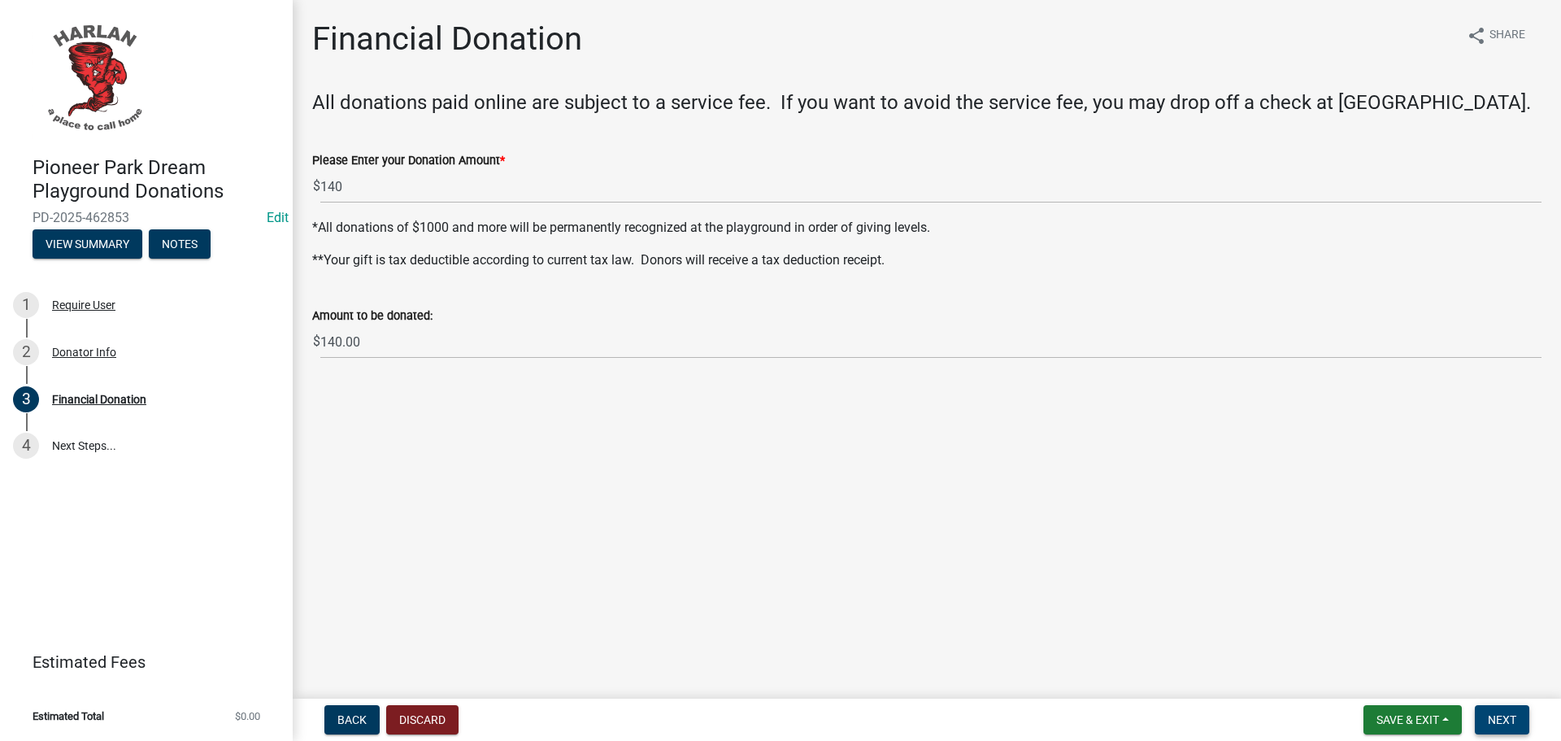
click at [1498, 719] on span "Next" at bounding box center [1502, 719] width 28 height 13
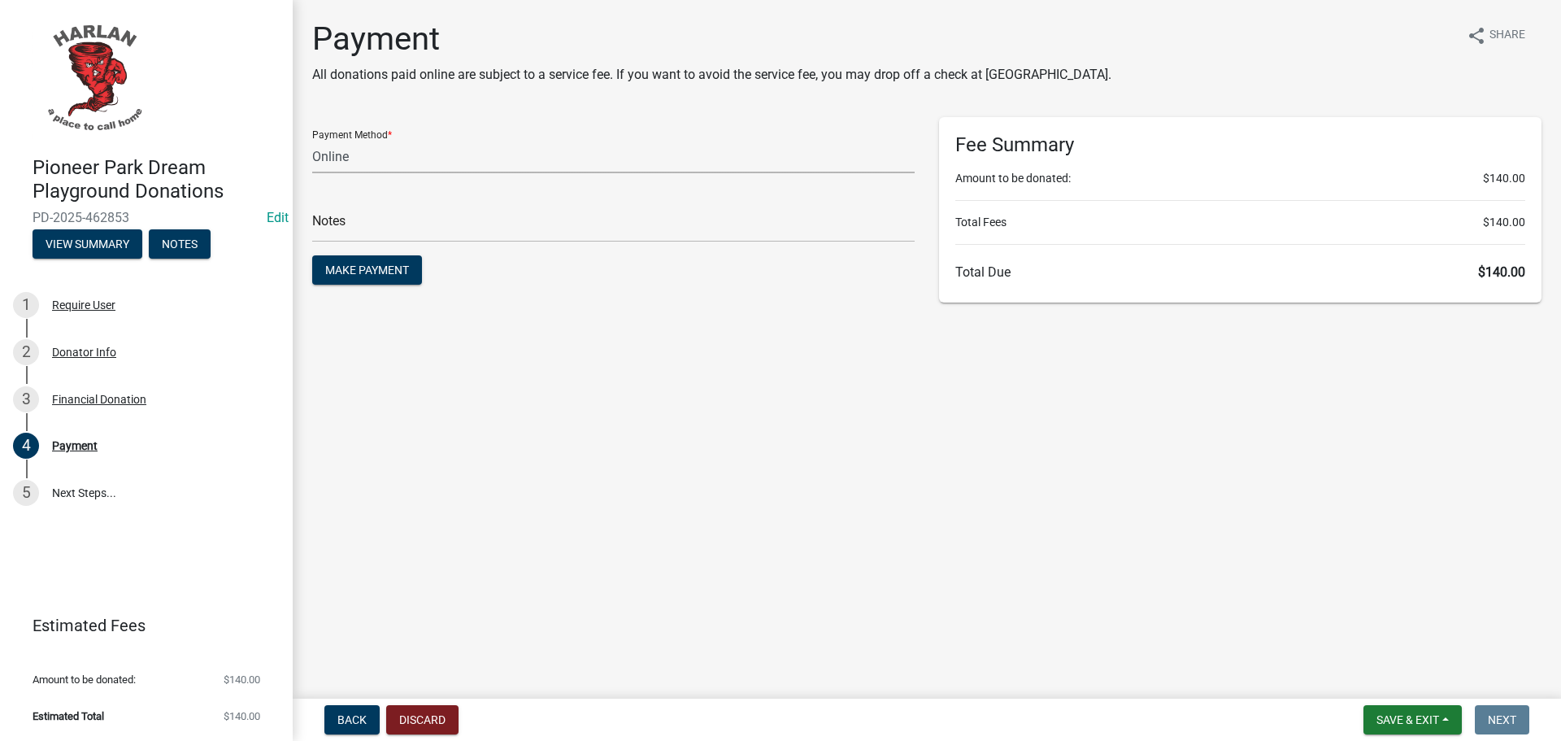
click at [327, 151] on select "Credit Card POS Check Cash Online" at bounding box center [613, 156] width 602 height 33
select select "1: 0"
click at [312, 140] on select "Credit Card POS Check Cash Online" at bounding box center [613, 156] width 602 height 33
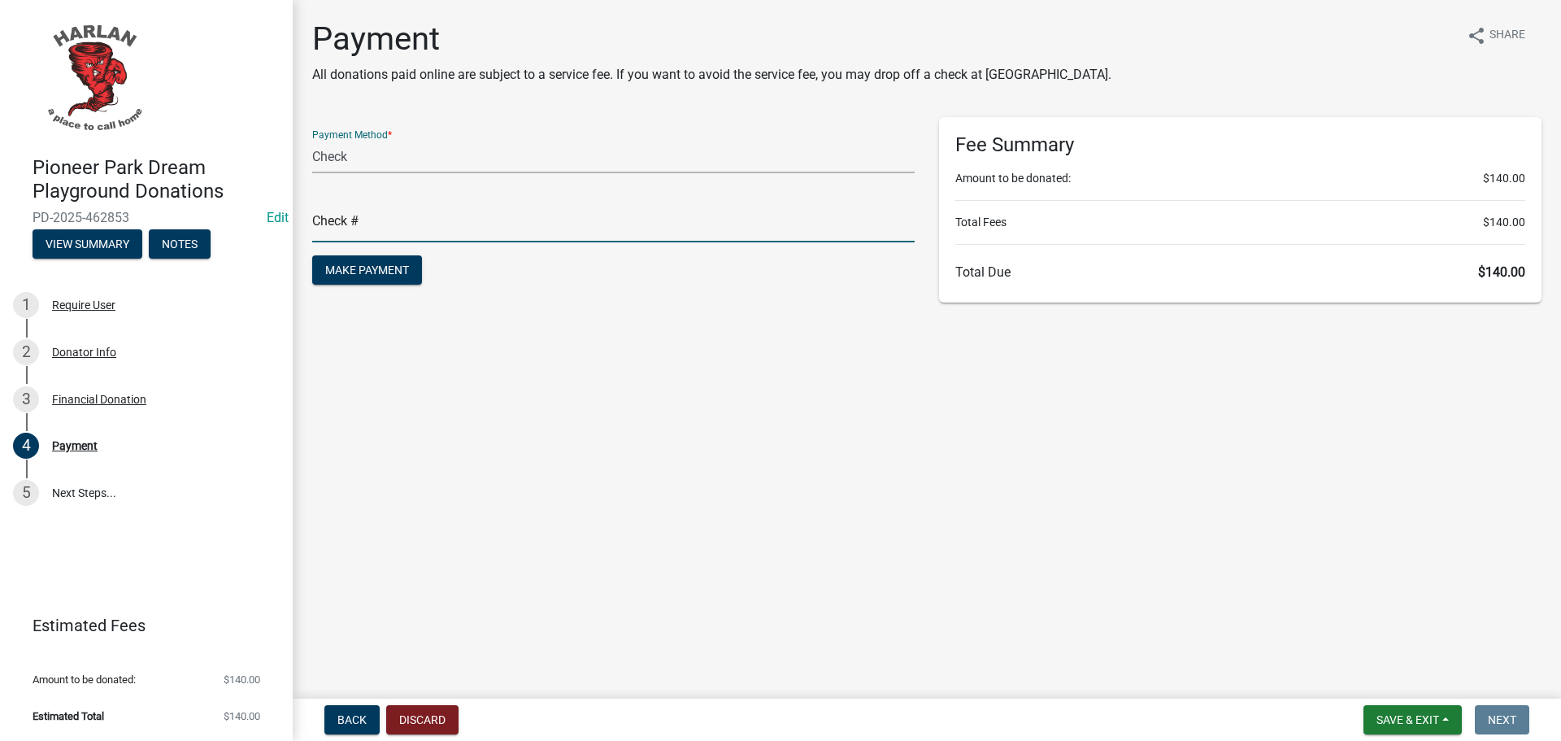
click at [342, 226] on input "text" at bounding box center [613, 225] width 602 height 33
type input "3693"
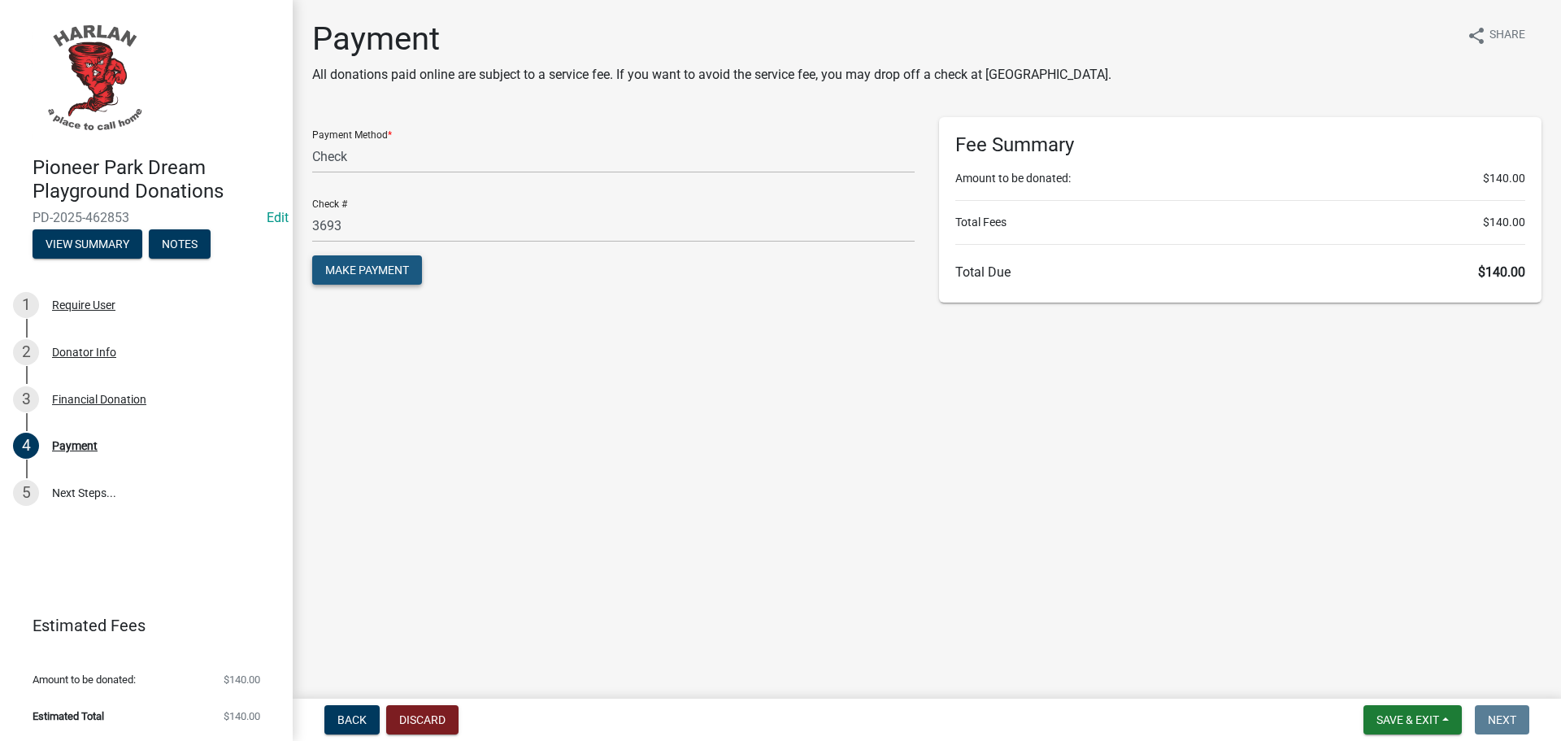
click at [384, 270] on span "Make Payment" at bounding box center [367, 269] width 84 height 13
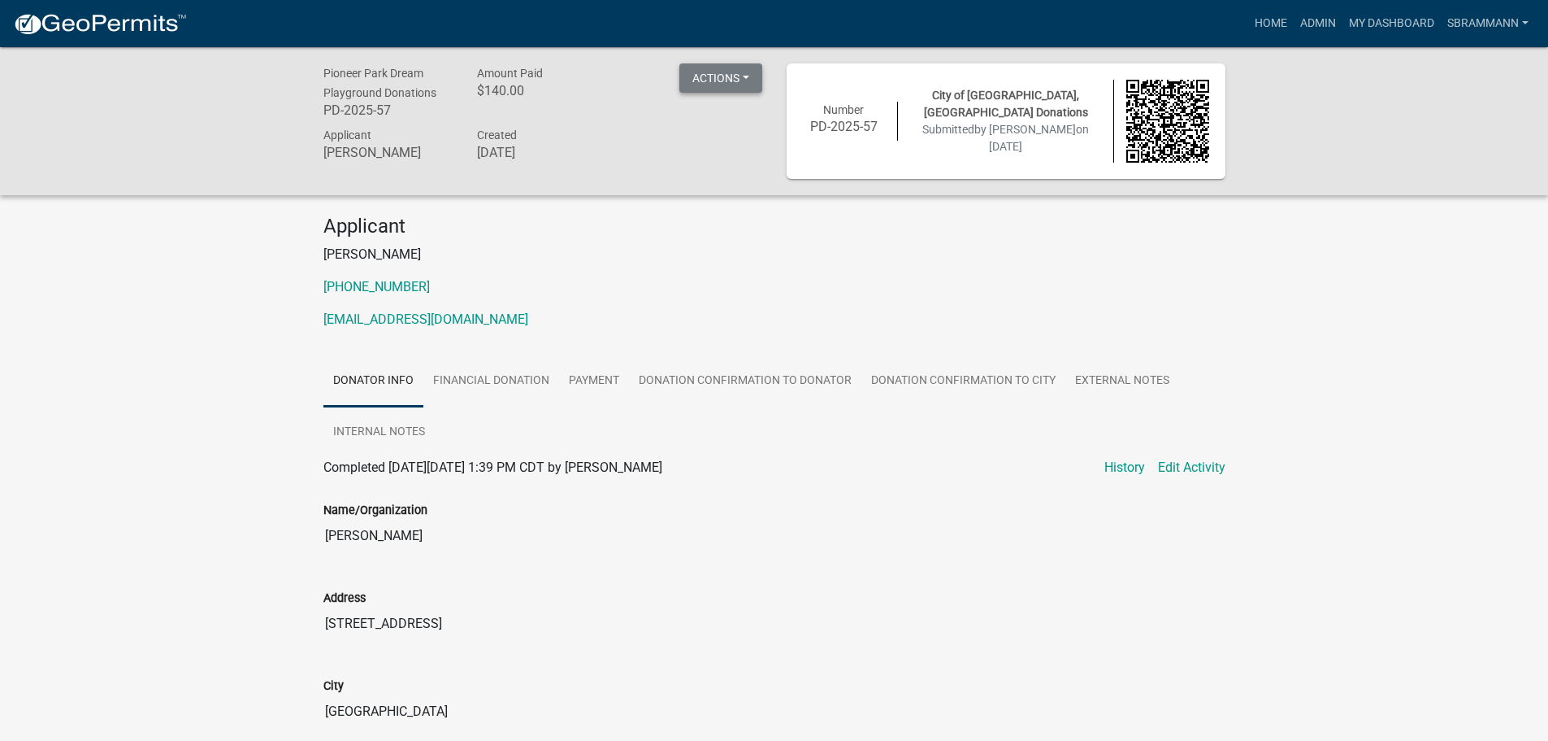
click at [695, 76] on button "Actions" at bounding box center [721, 77] width 83 height 29
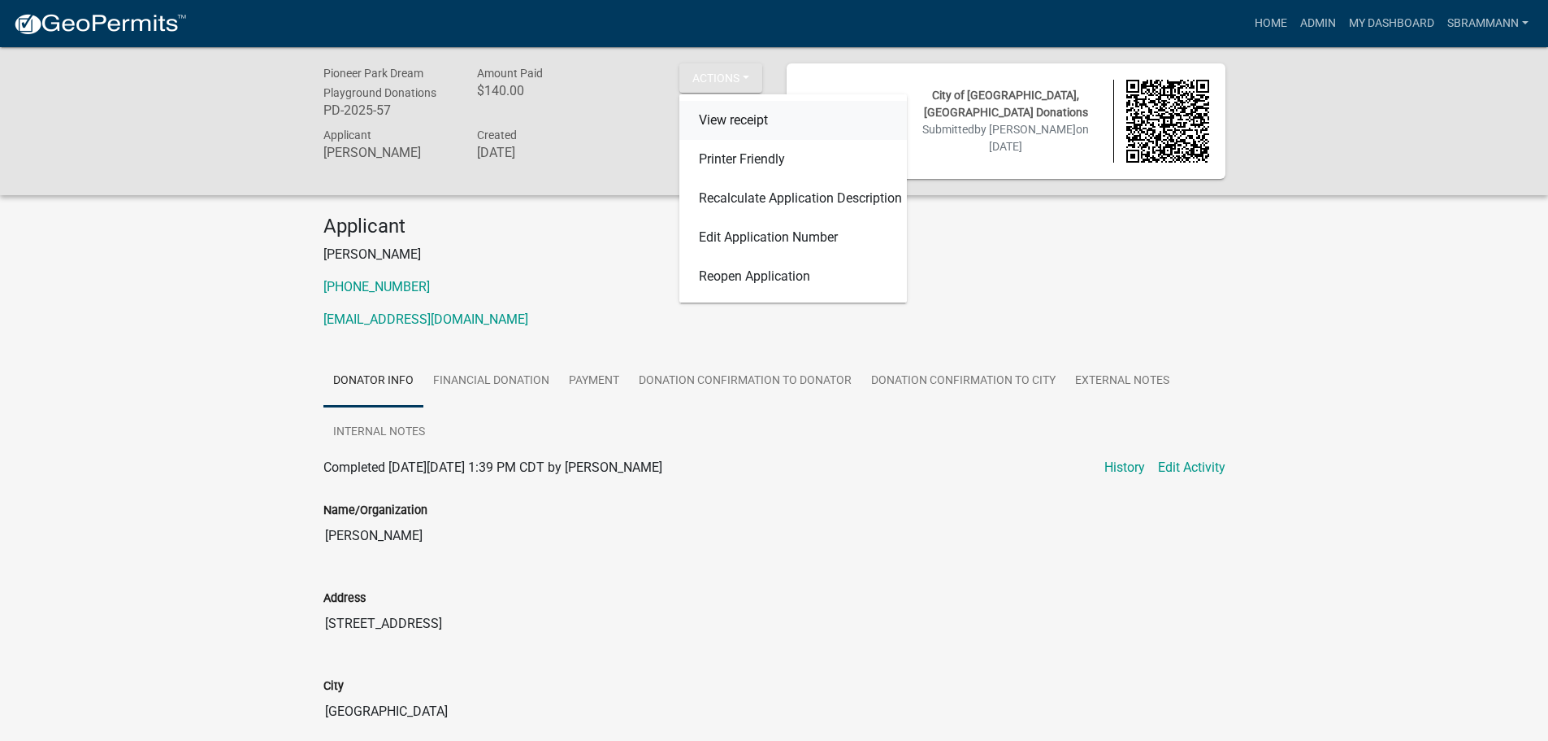
click at [719, 115] on link "View receipt" at bounding box center [794, 120] width 228 height 39
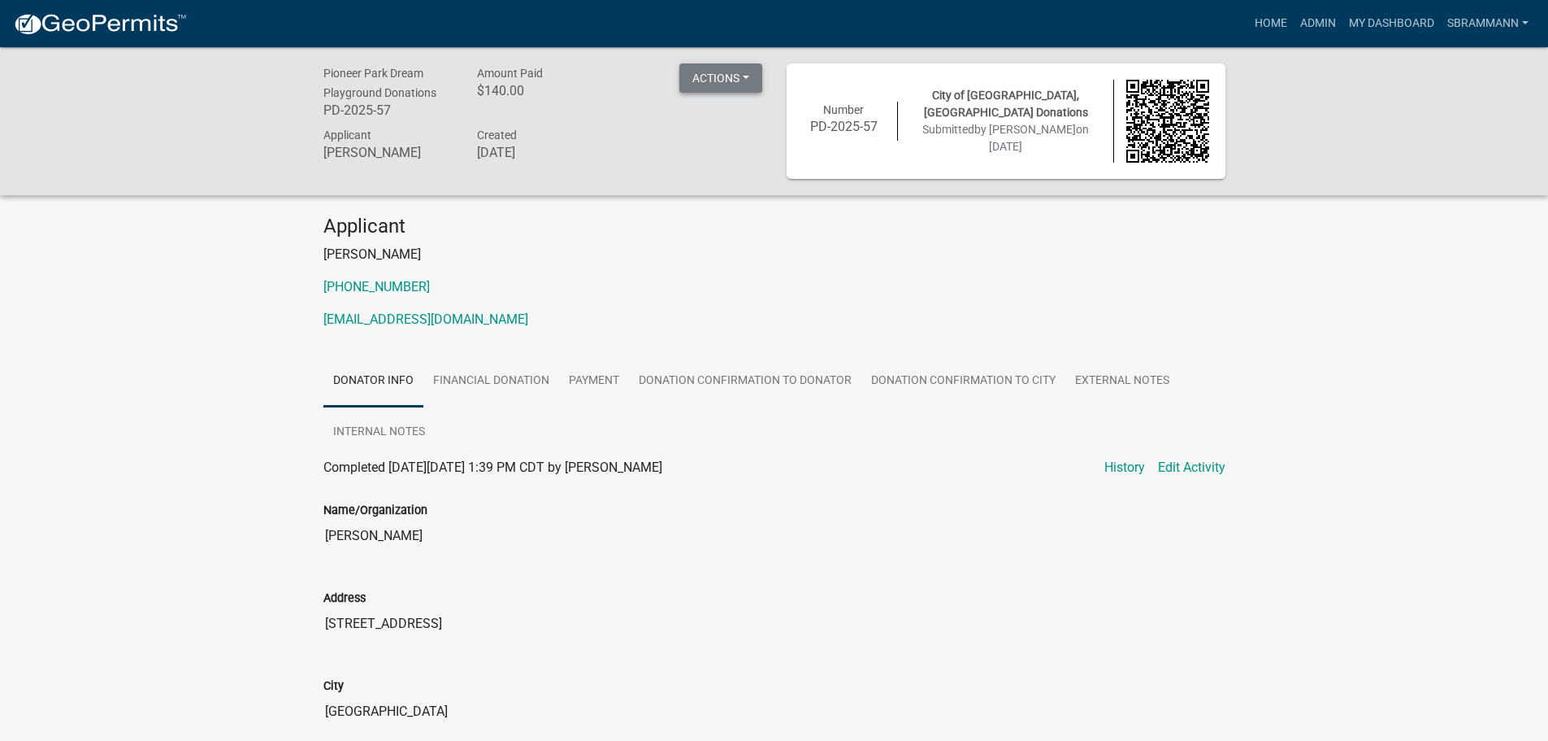
click at [700, 76] on button "Actions" at bounding box center [721, 77] width 83 height 29
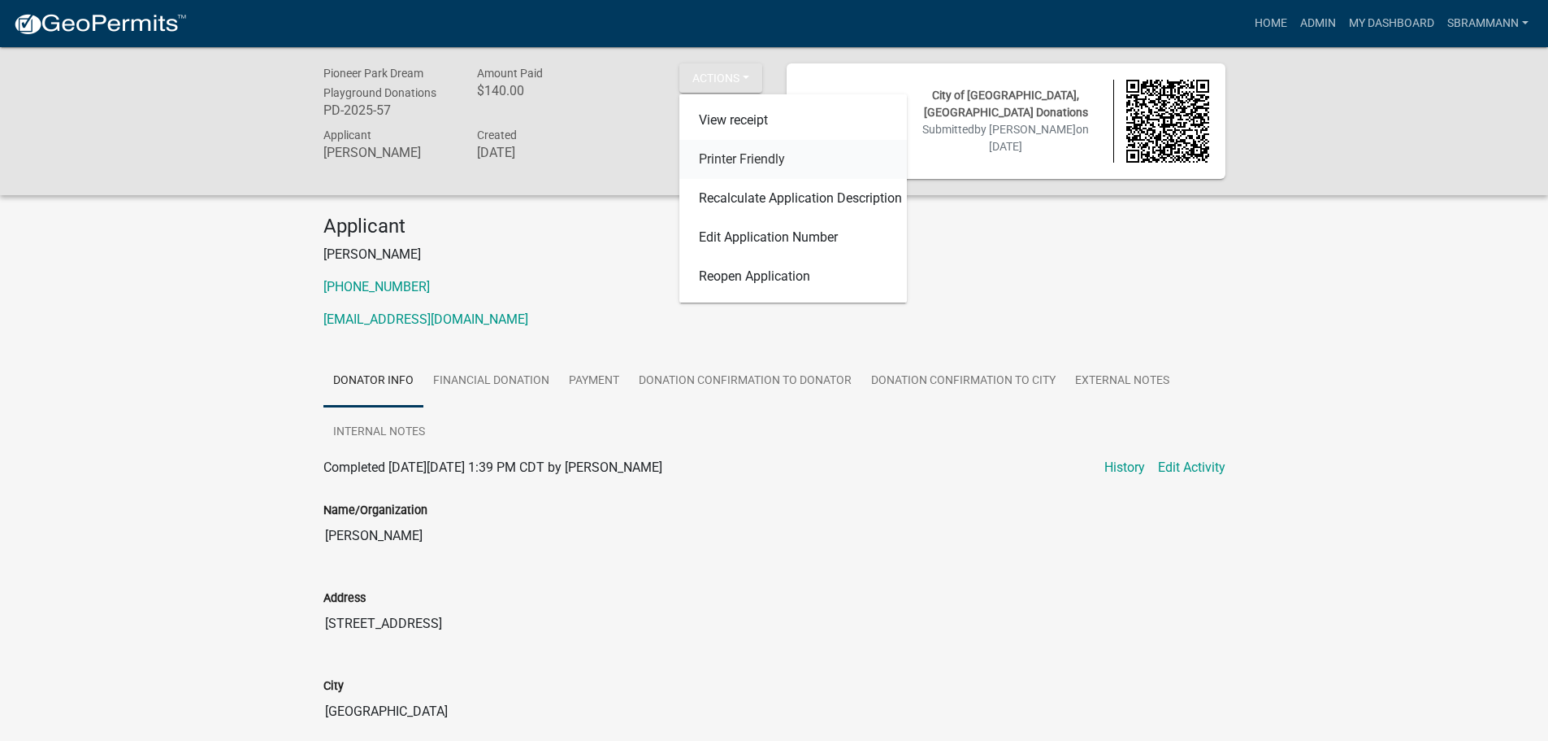
click at [748, 156] on link "Printer Friendly" at bounding box center [794, 159] width 228 height 39
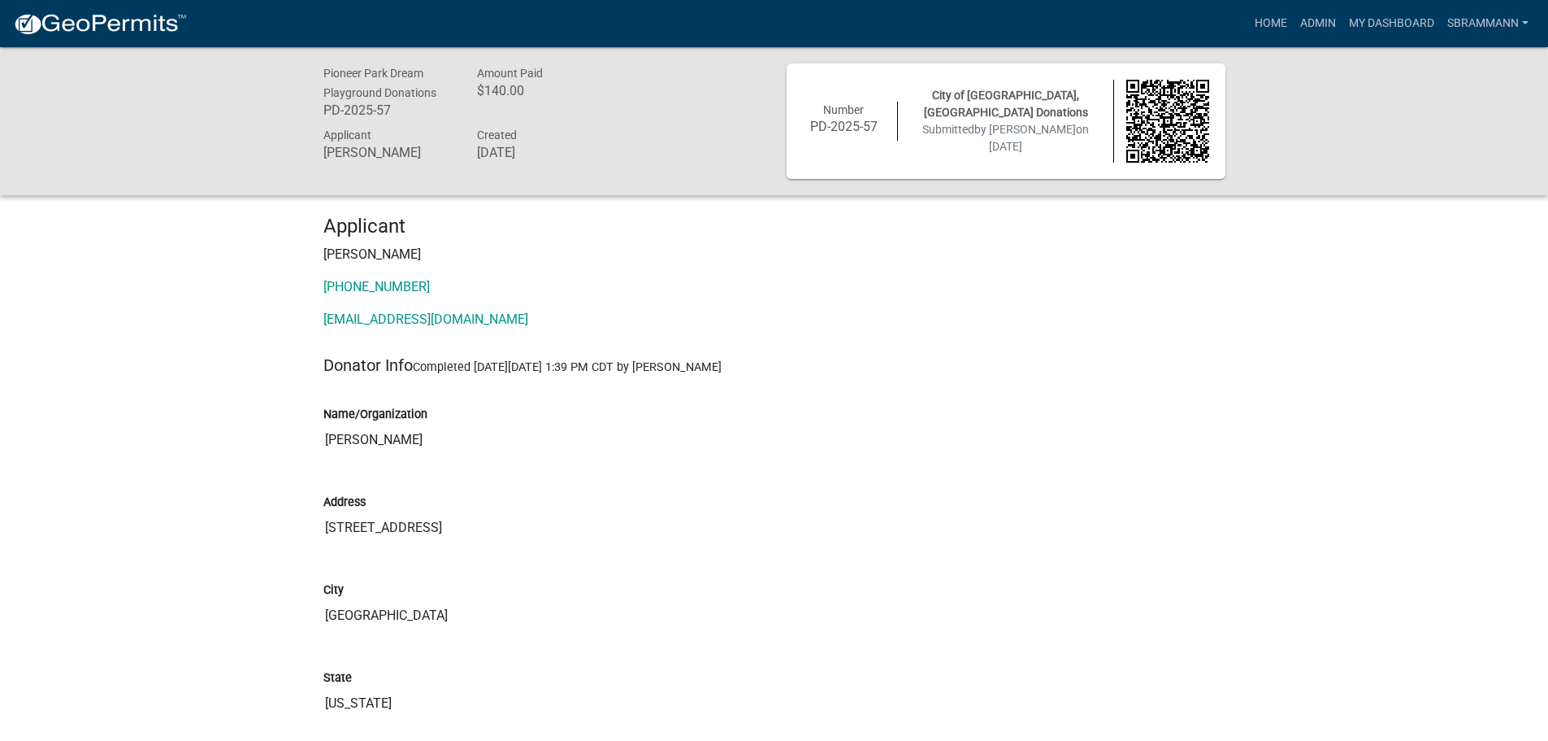
drag, startPoint x: 1053, startPoint y: 443, endPoint x: 1045, endPoint y: 567, distance: 124.6
